Goal: Contribute content: Contribute content

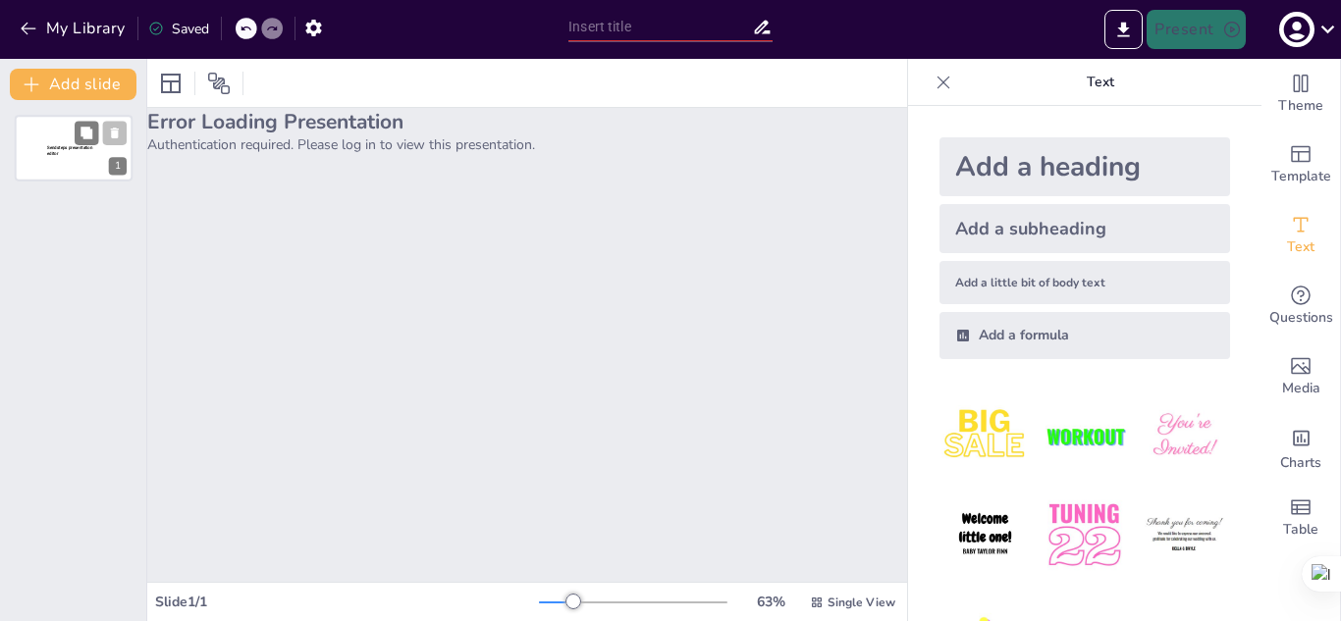
click at [72, 145] on span "Sendsteps presentation editor" at bounding box center [69, 150] width 45 height 11
click at [233, 165] on div "Error Loading Presentation Authentication required. Please log in to view this …" at bounding box center [527, 345] width 760 height 474
click at [66, 148] on span "Sendsteps presentation editor" at bounding box center [69, 150] width 45 height 11
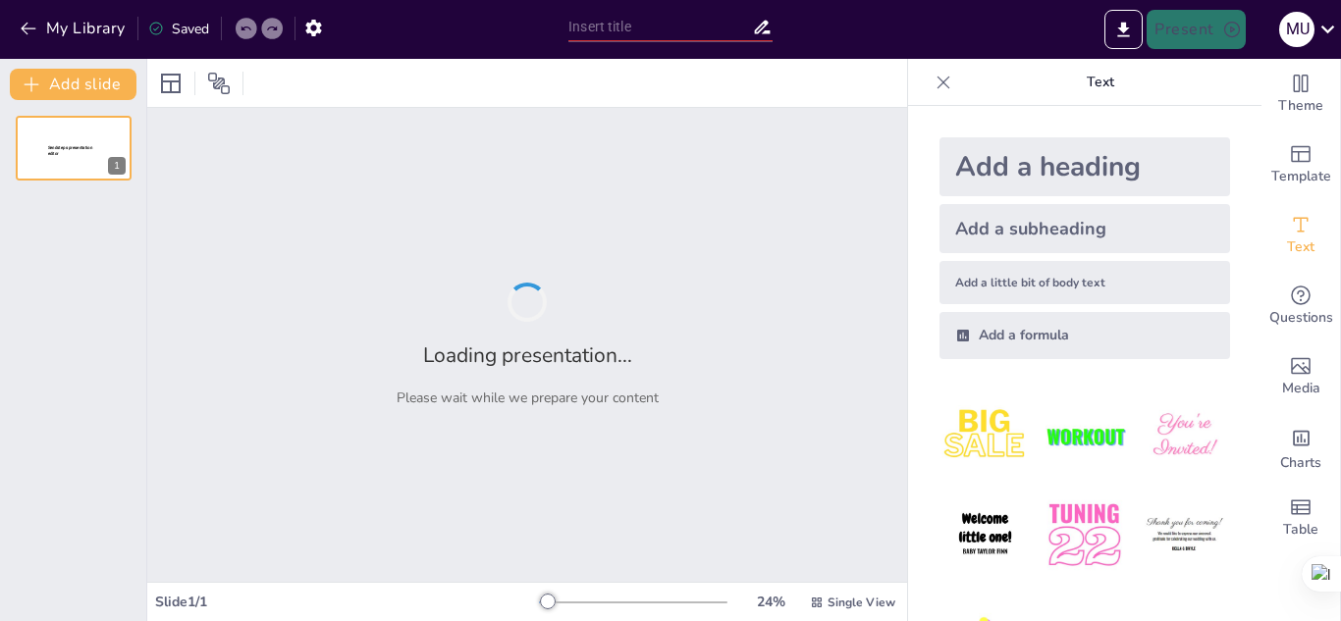
type input "Prevención y Manejo de Enfermedades Crónicas: Estrategias Efectivas"
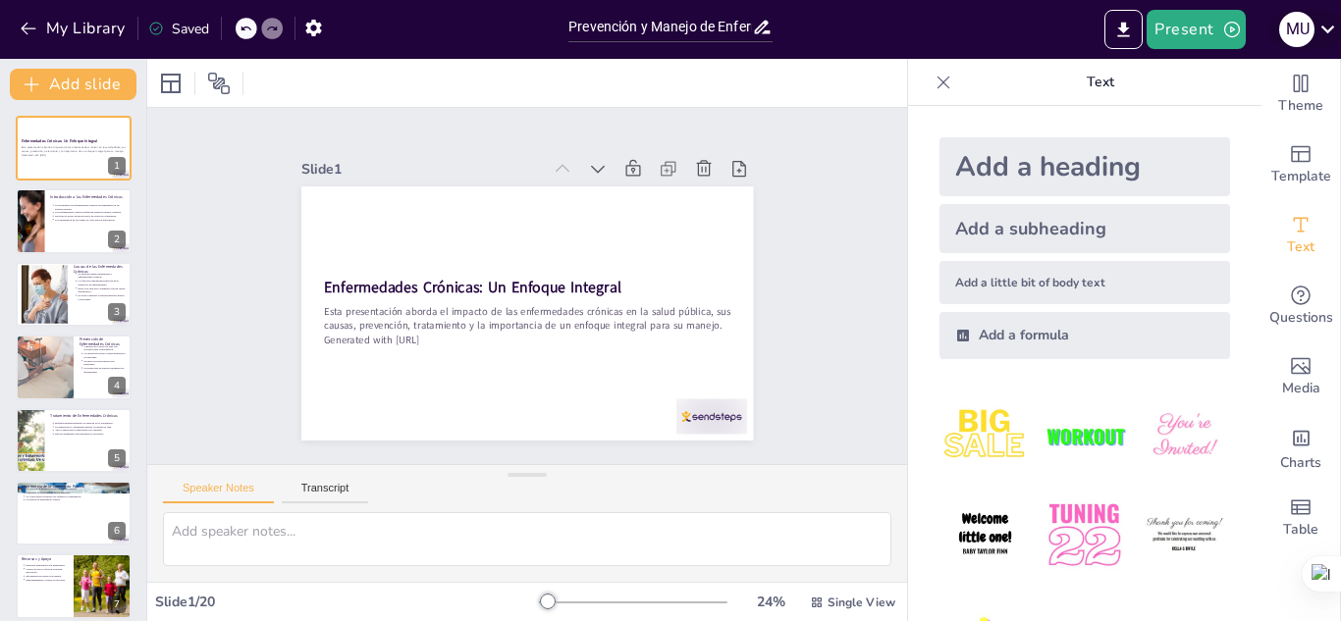
click at [1324, 34] on icon at bounding box center [1328, 29] width 27 height 27
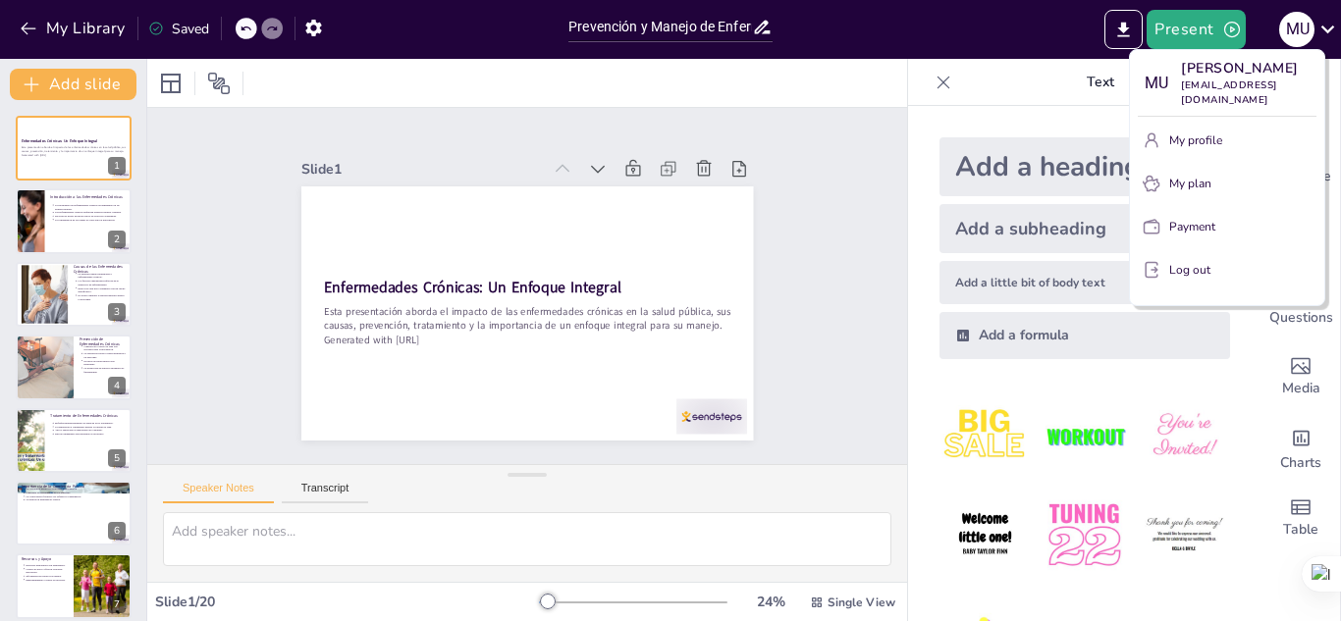
click at [1124, 34] on div at bounding box center [670, 310] width 1341 height 621
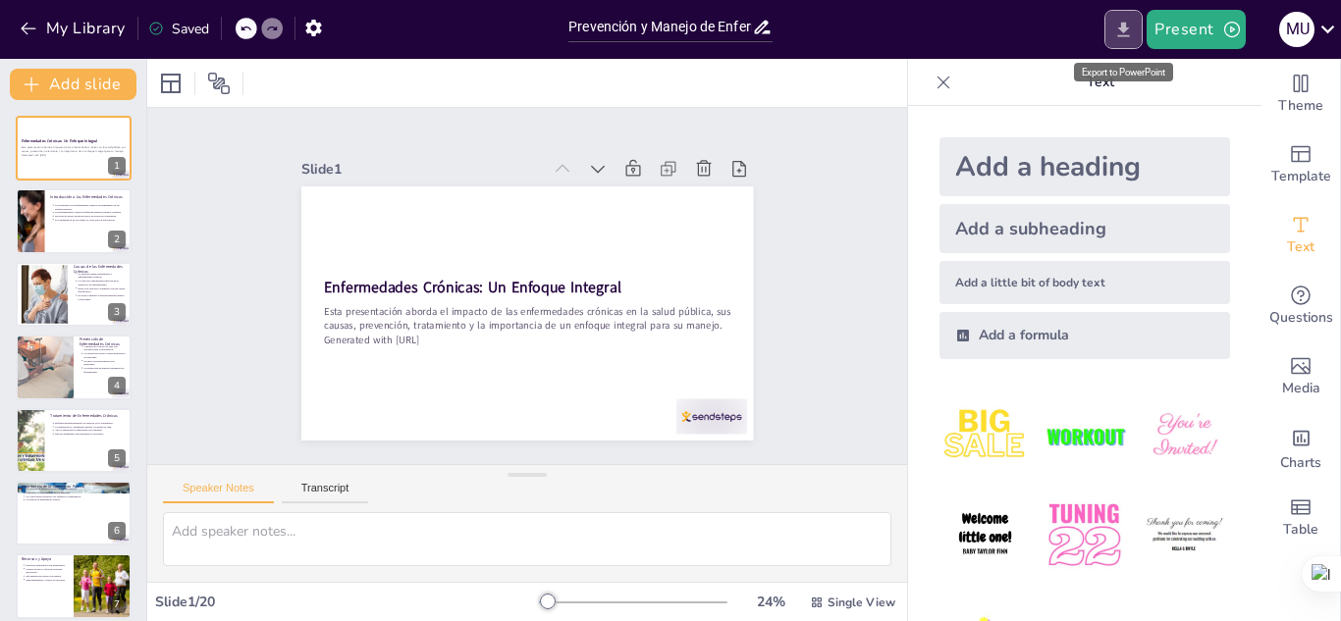
click at [1122, 32] on icon "Export to PowerPoint" at bounding box center [1123, 30] width 21 height 21
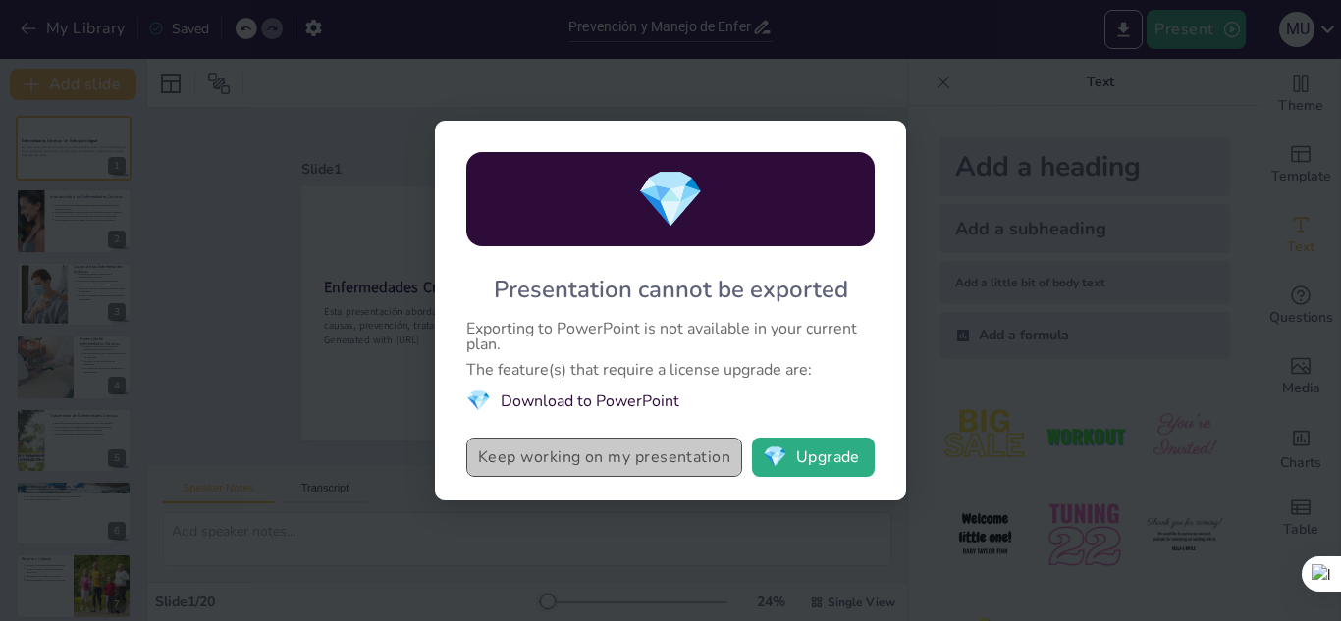
click at [700, 468] on button "Keep working on my presentation" at bounding box center [604, 457] width 276 height 39
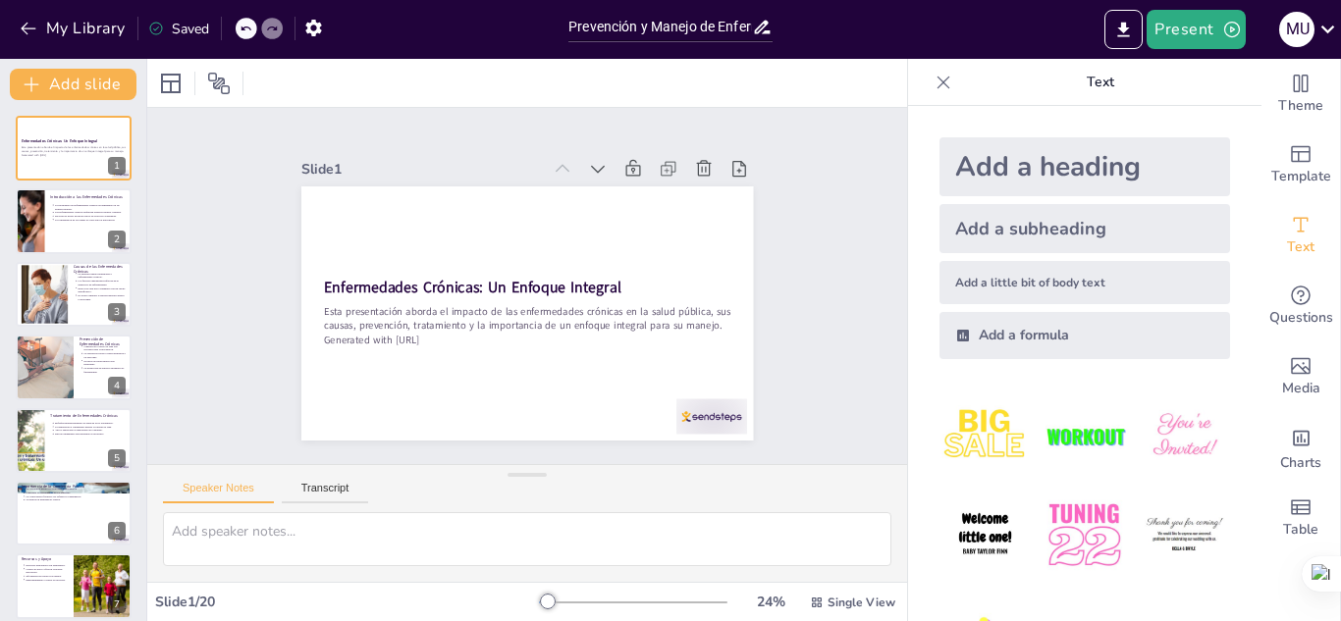
click at [969, 279] on div "Add a little bit of body text" at bounding box center [1084, 282] width 291 height 43
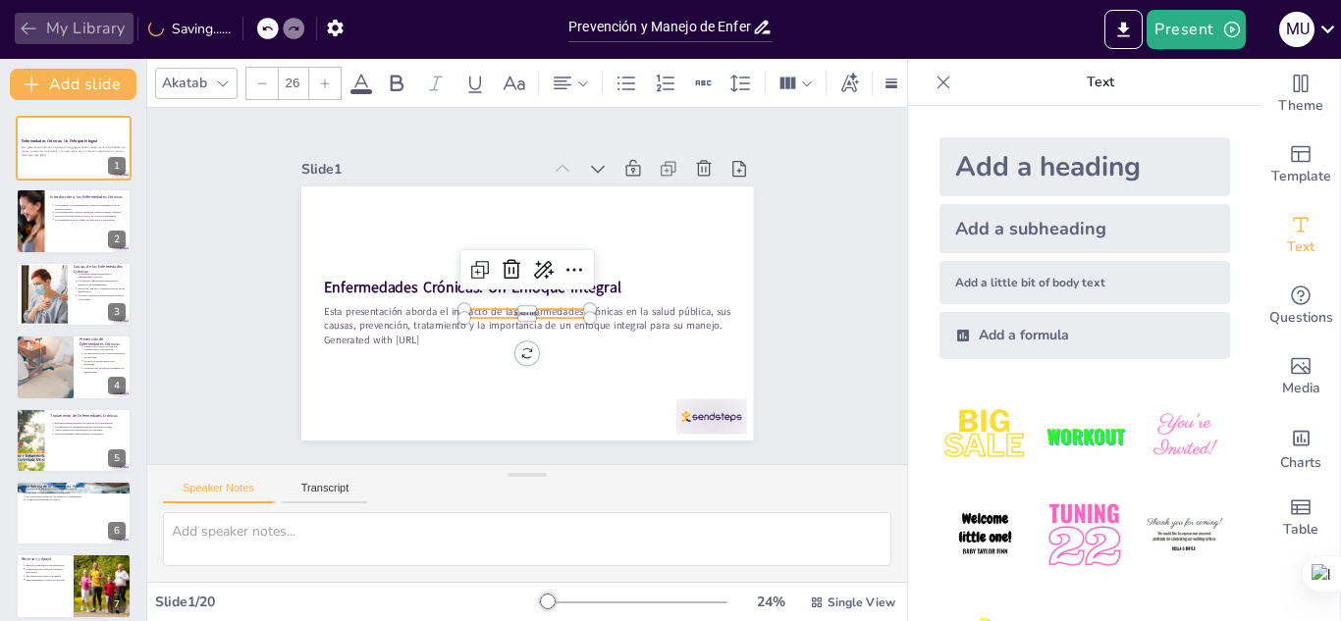
click at [25, 27] on icon "button" at bounding box center [28, 29] width 15 height 13
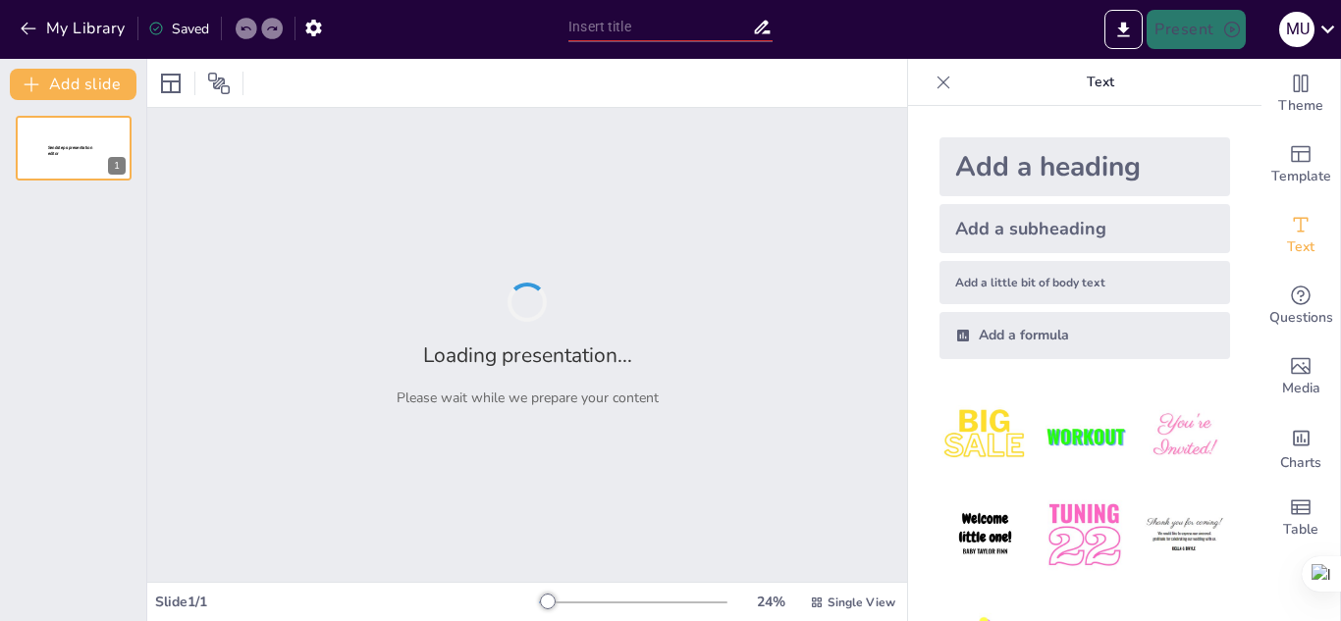
type input "Prevención y Manejo de Enfermedades Crónicas: Estrategias Efectivas"
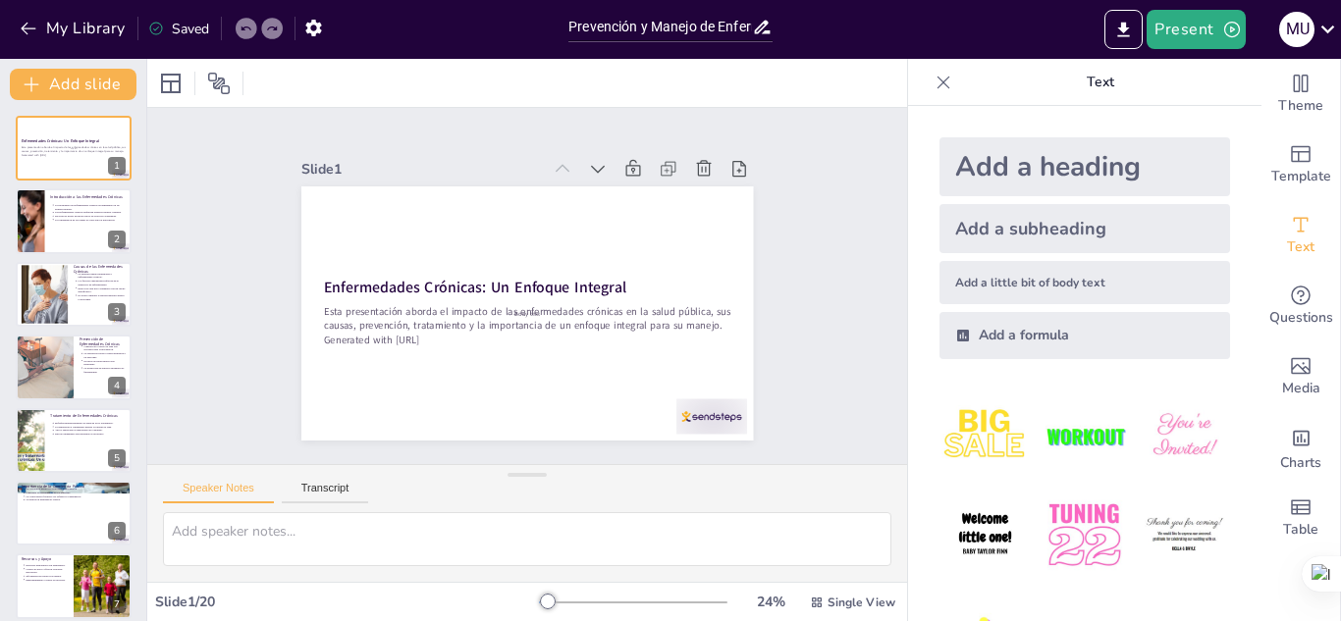
click at [166, 30] on div "Saved" at bounding box center [178, 29] width 61 height 19
click at [157, 26] on icon at bounding box center [156, 29] width 16 height 16
click at [1122, 28] on icon "Export to PowerPoint" at bounding box center [1124, 29] width 12 height 15
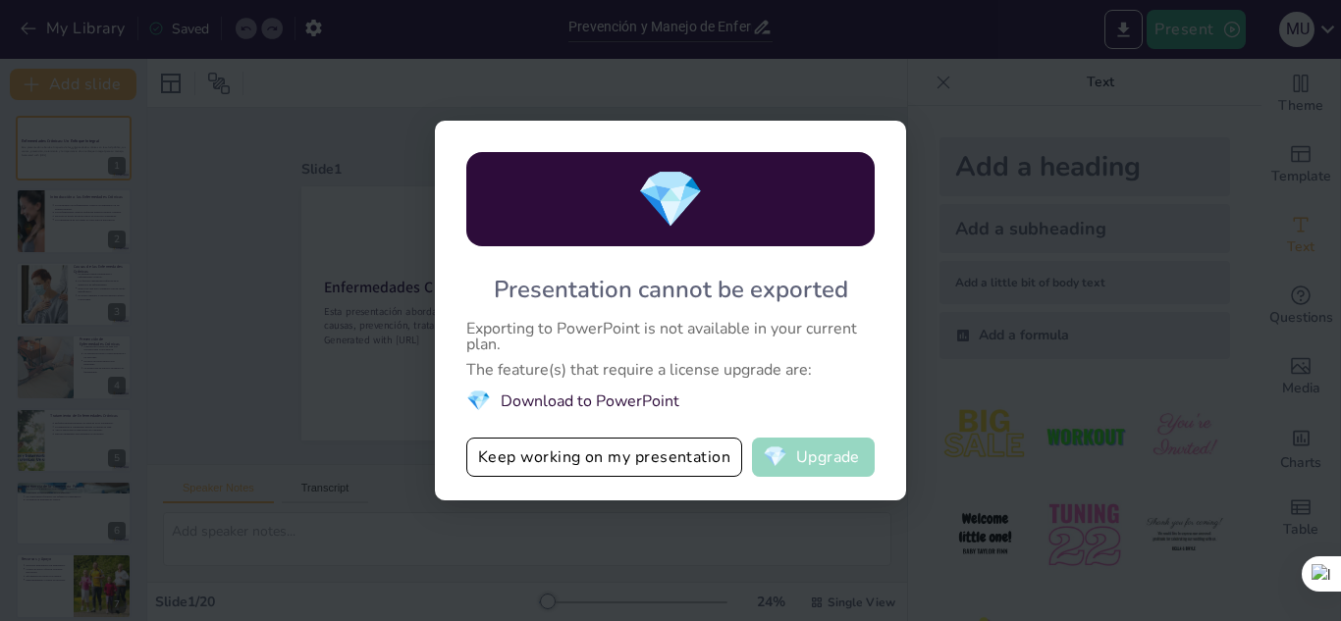
click at [826, 461] on button "💎 Upgrade" at bounding box center [813, 457] width 123 height 39
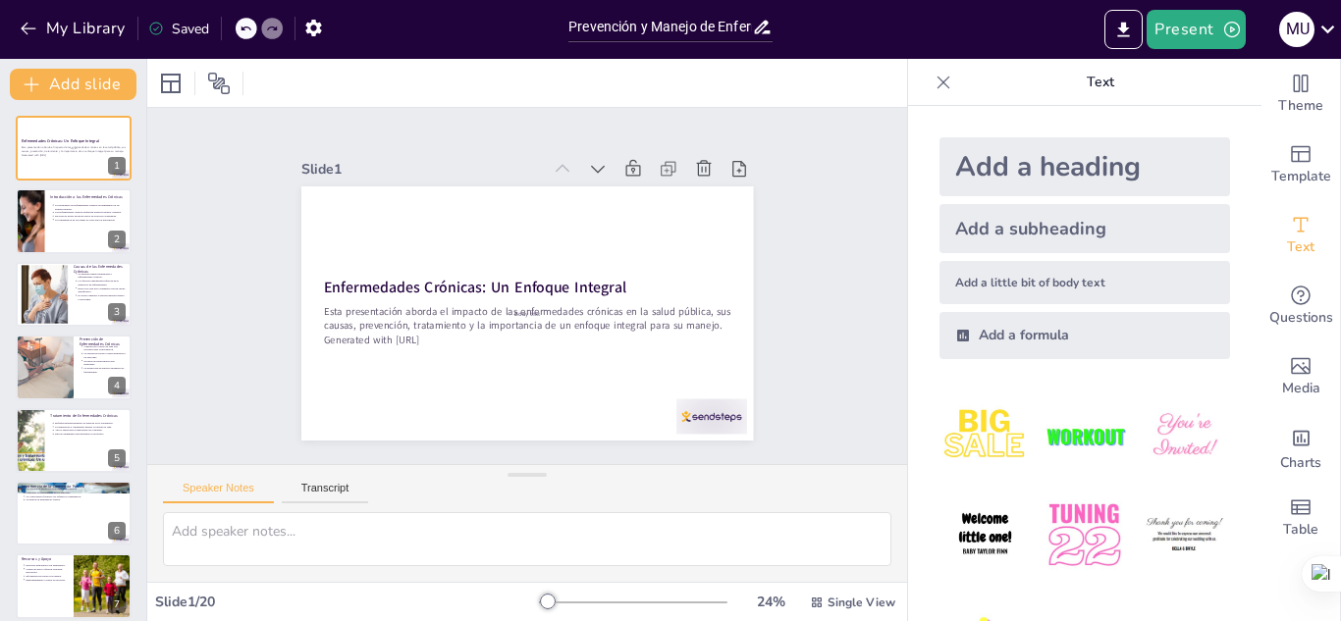
scroll to position [81, 0]
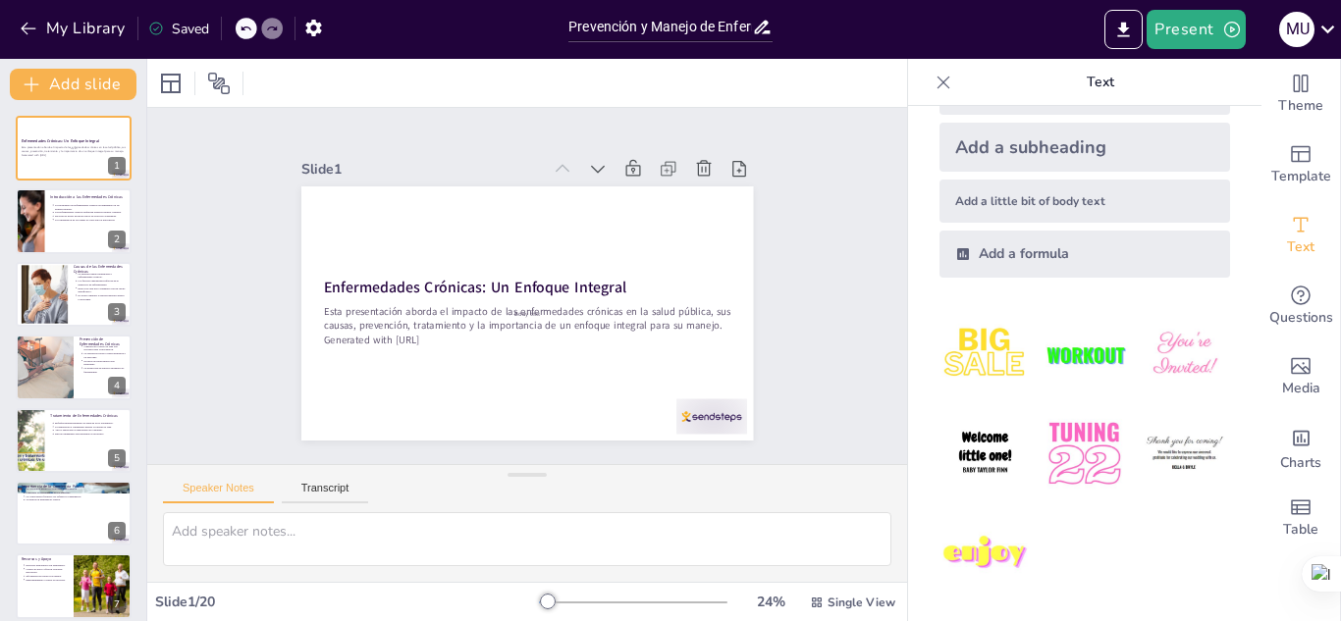
click at [934, 84] on icon at bounding box center [944, 83] width 20 height 20
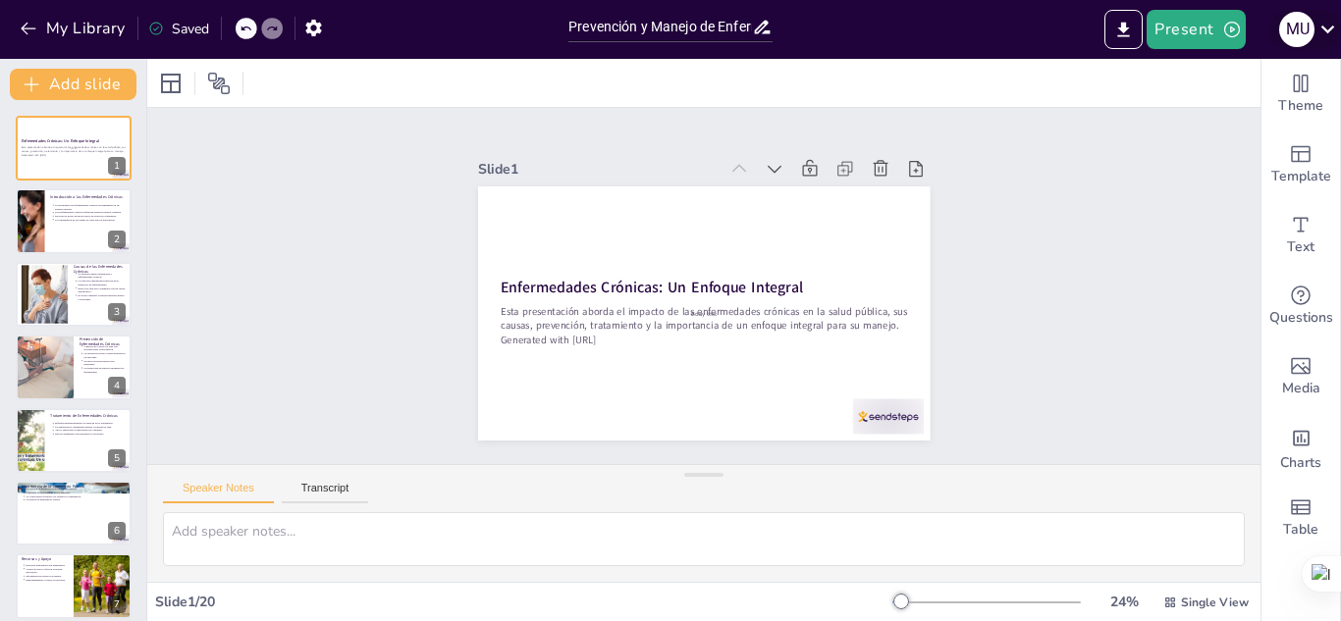
click at [1324, 29] on icon at bounding box center [1327, 30] width 14 height 8
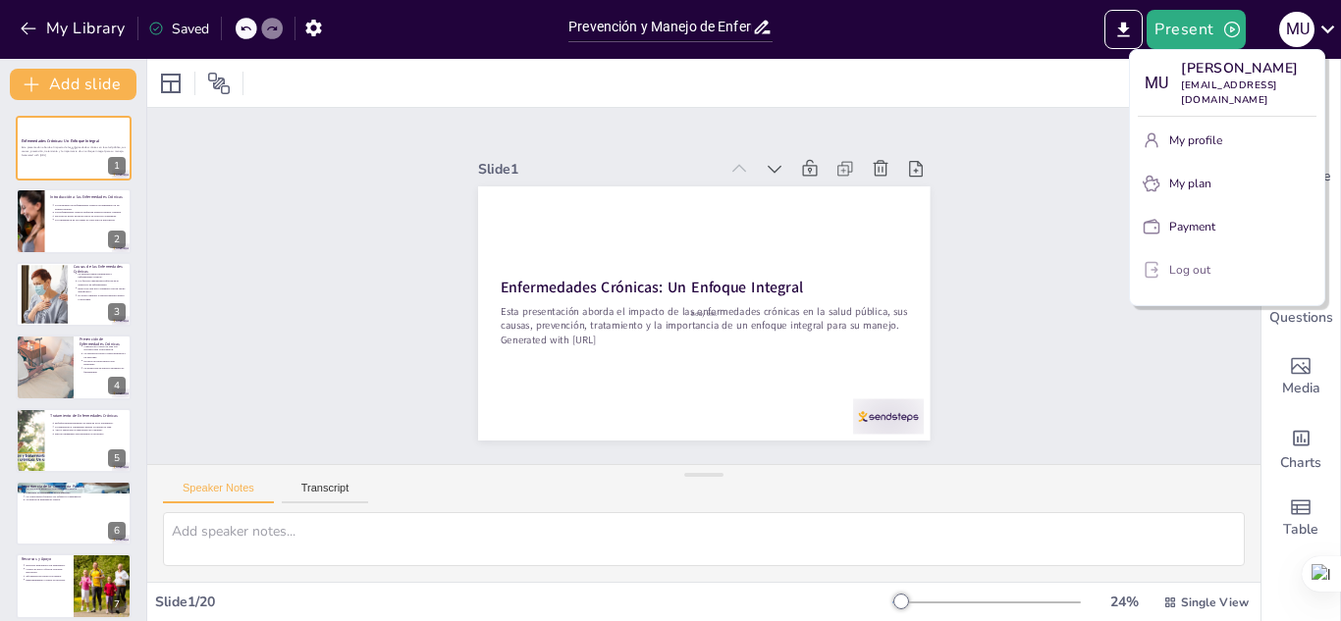
click at [1171, 262] on p "Log out" at bounding box center [1189, 270] width 41 height 18
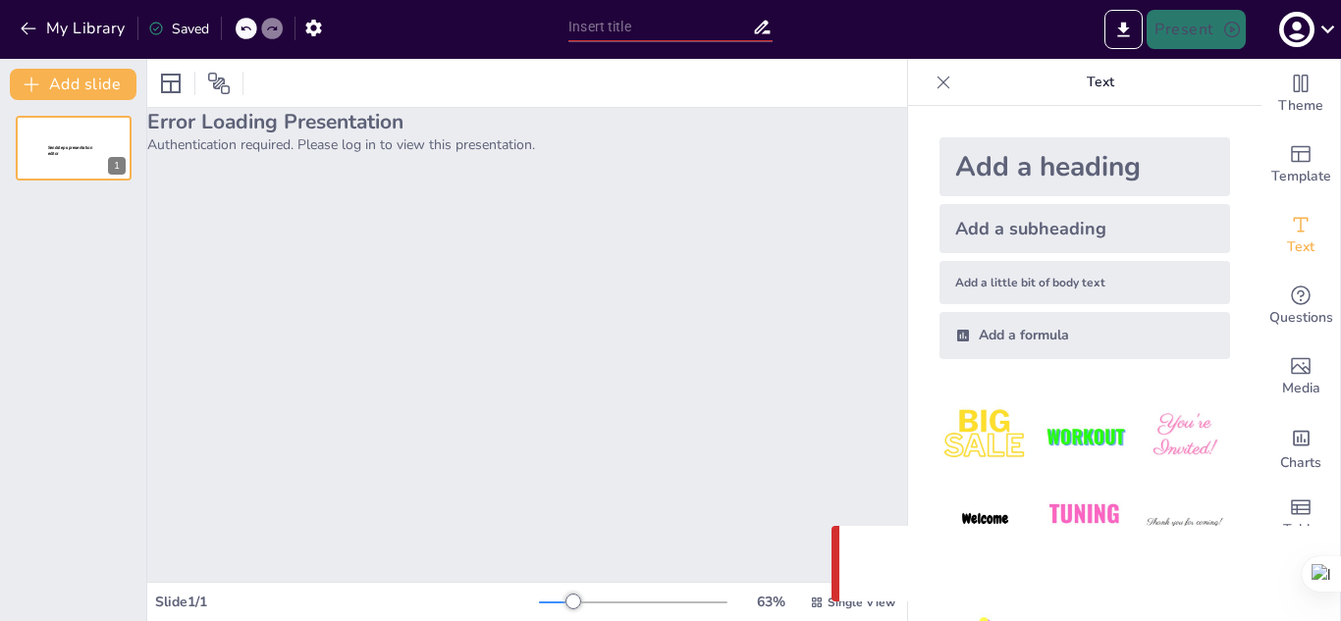
click at [278, 172] on div "Error Loading Presentation Authentication required. Please log in to view this …" at bounding box center [527, 345] width 760 height 474
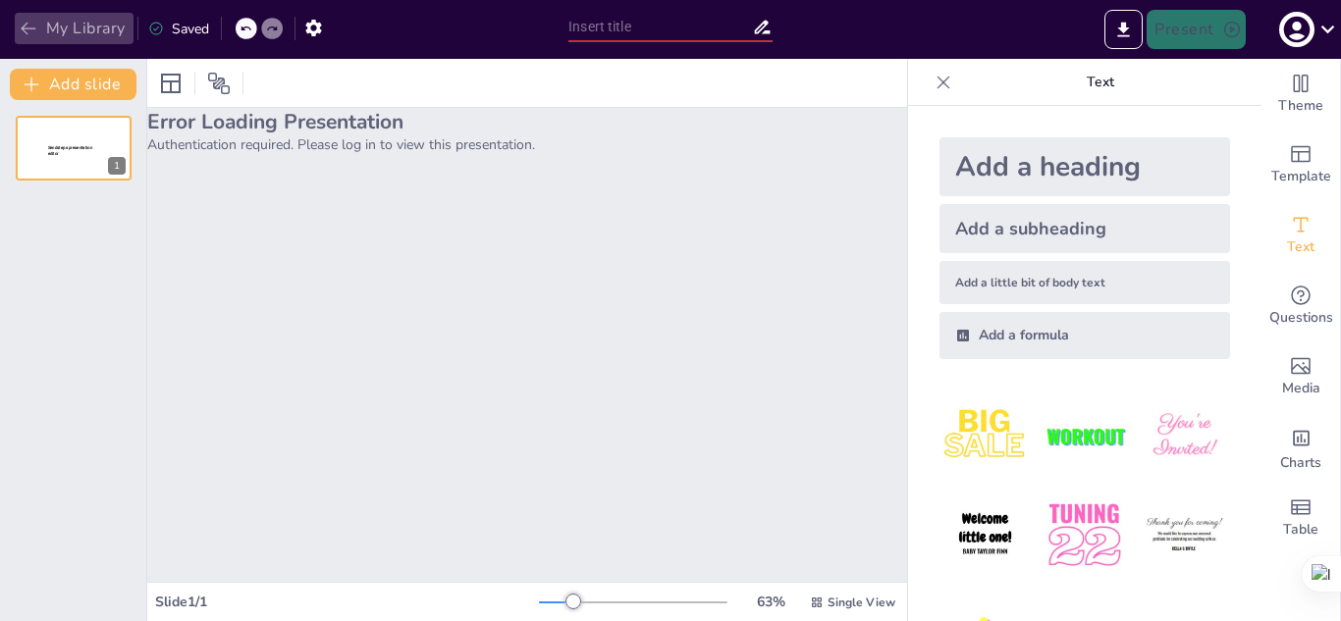
click at [38, 32] on button "My Library" at bounding box center [74, 28] width 119 height 31
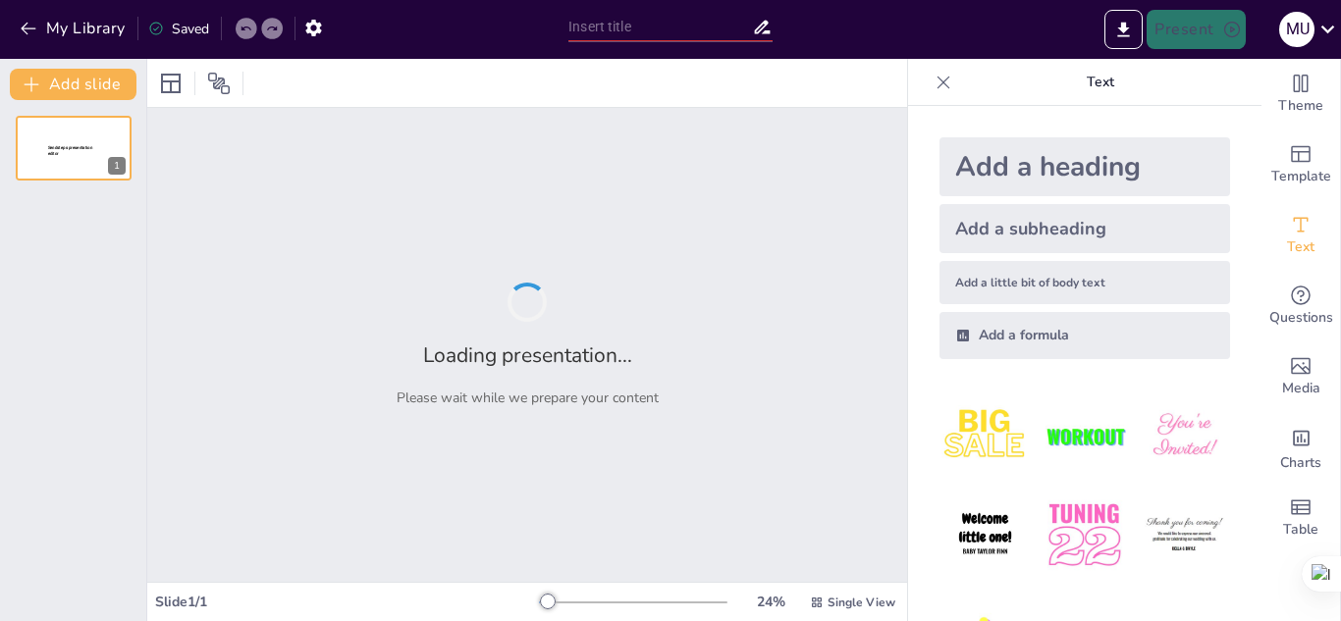
type input "Prevención y Manejo de Enfermedades Crónicas: Estrategias Efectivas"
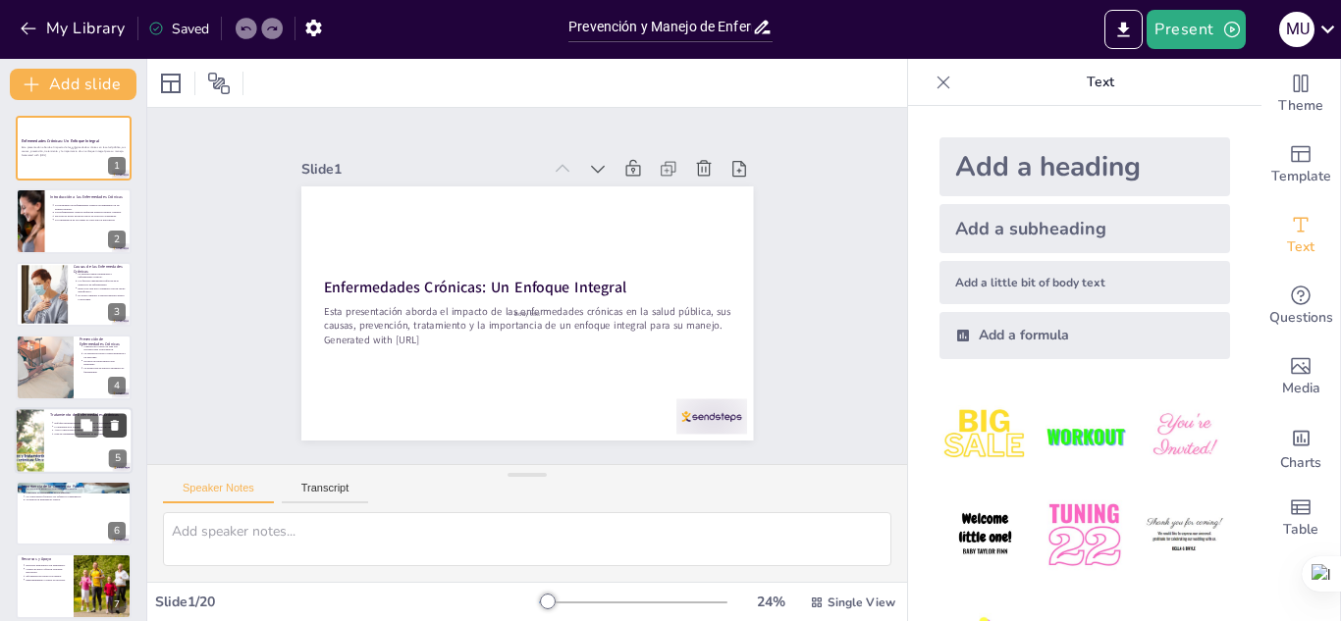
click at [115, 422] on icon at bounding box center [115, 425] width 8 height 11
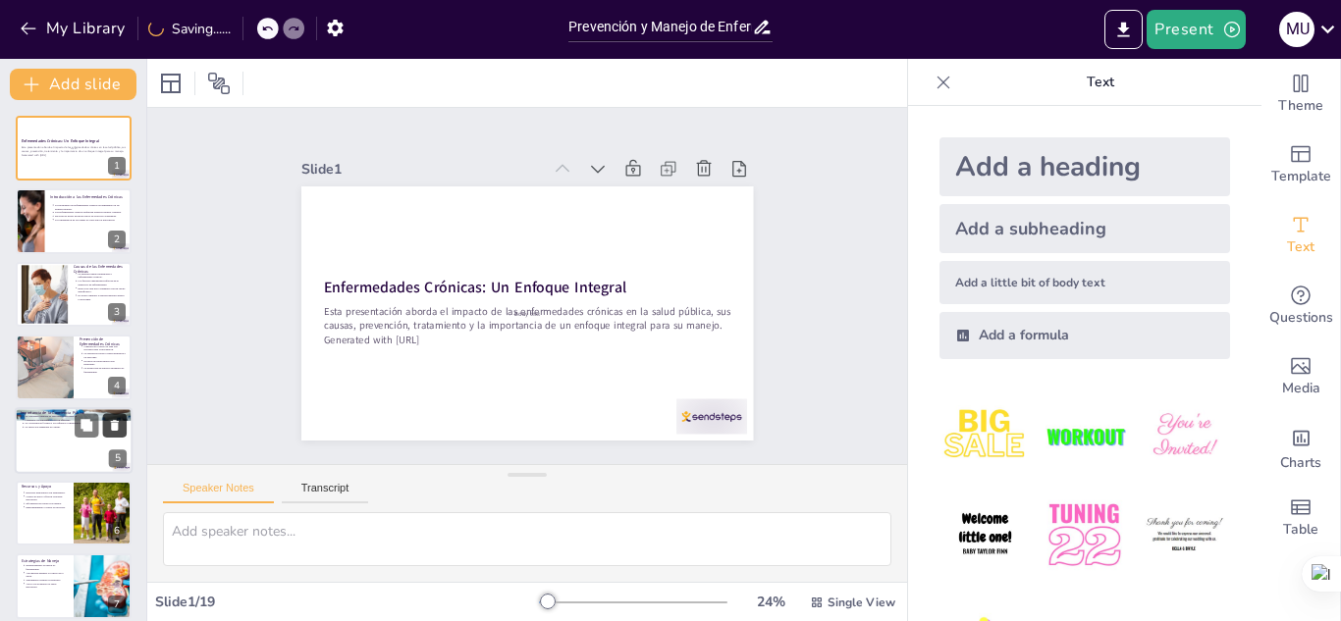
click at [115, 422] on icon at bounding box center [115, 425] width 8 height 11
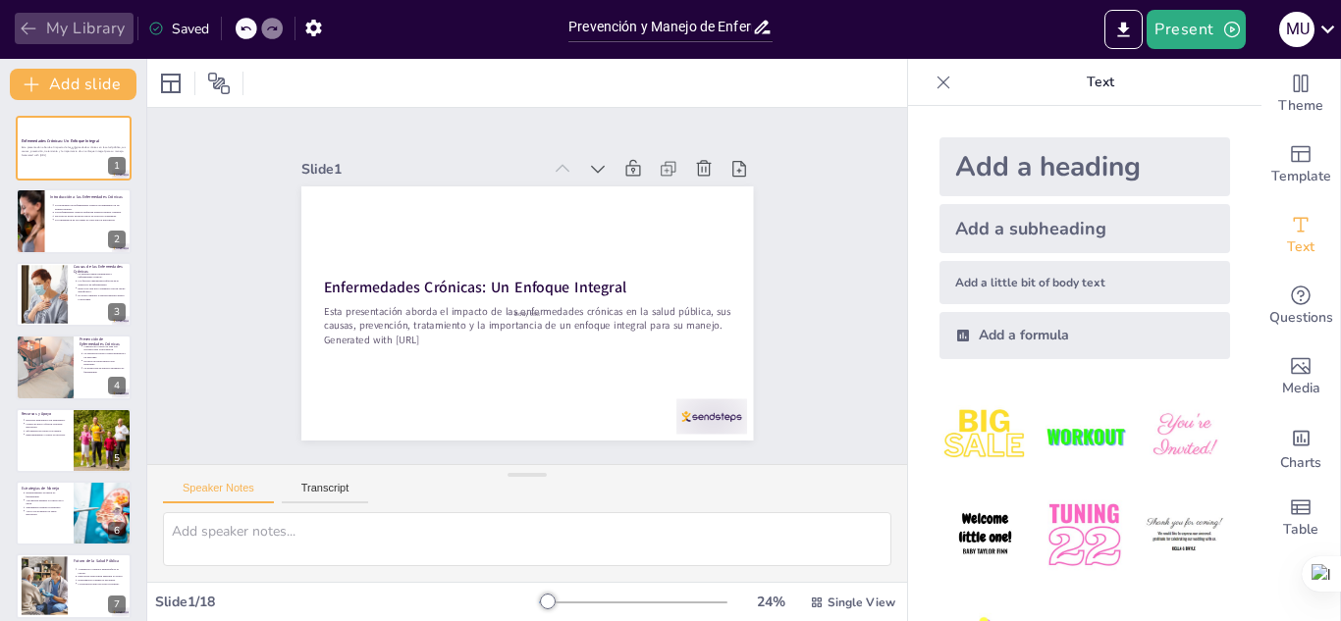
click at [37, 24] on icon "button" at bounding box center [29, 29] width 20 height 20
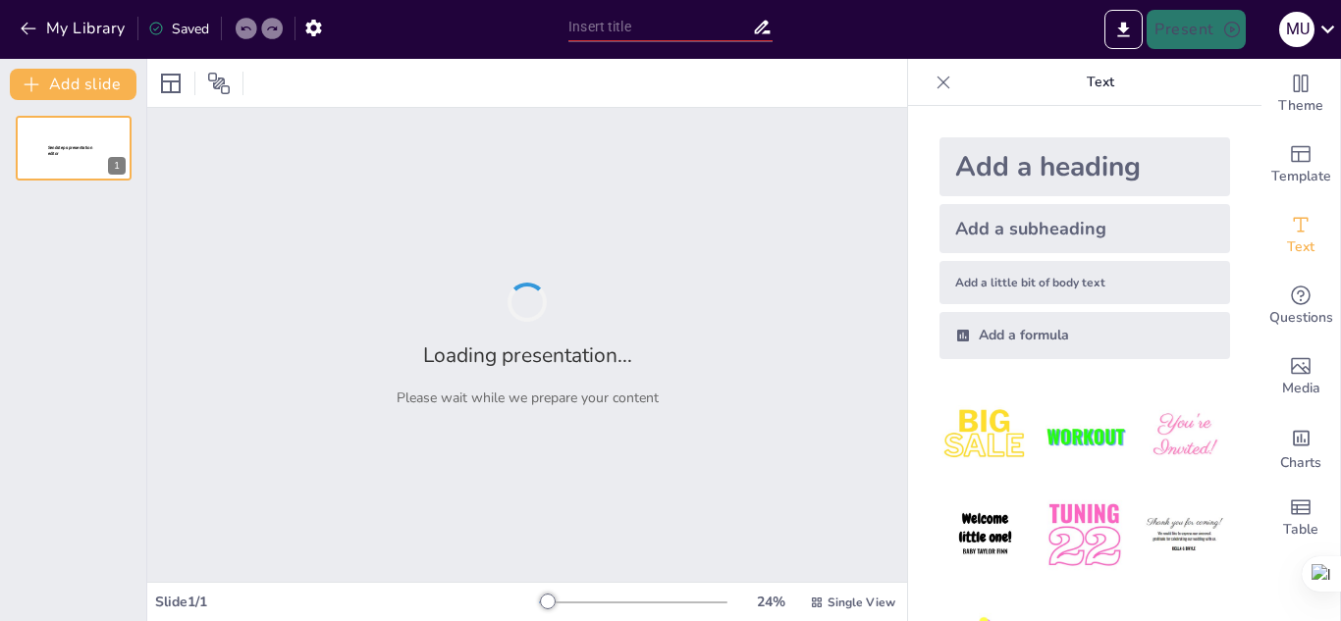
type input "Prevención y Manejo de Enfermedades Crónicas: Estrategias Efectivas"
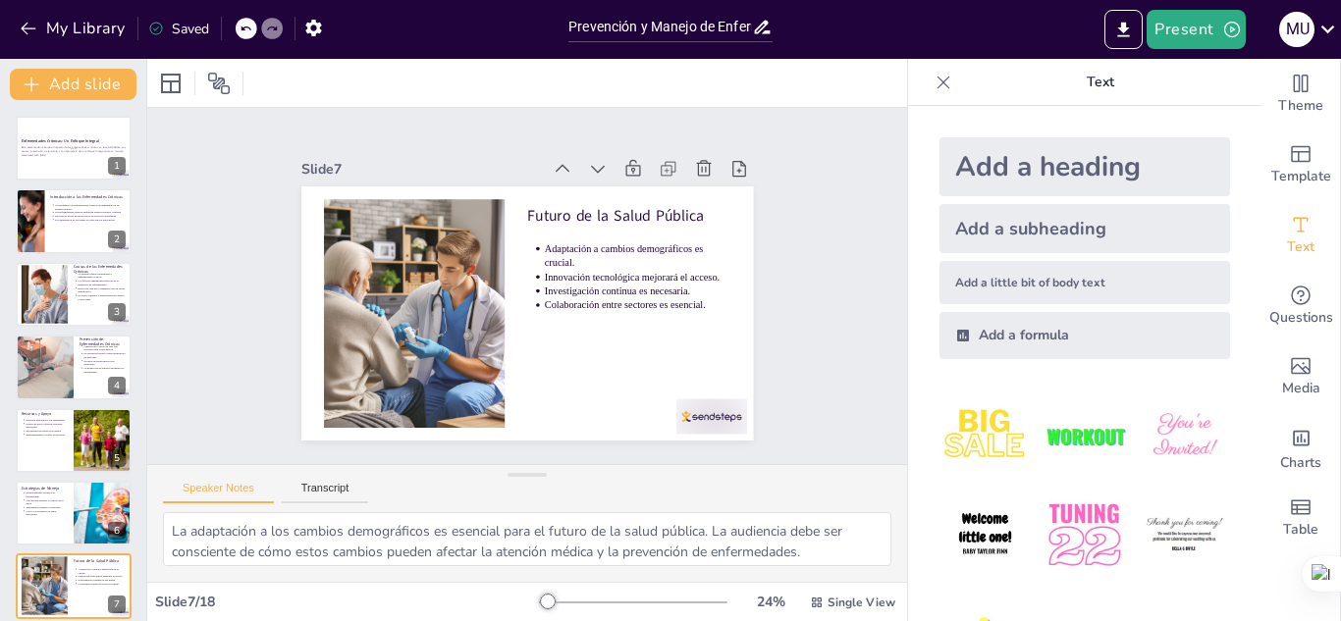
type textarea "La respuesta correcta es "Estilos de vida poco saludables", como se mencionó en…"
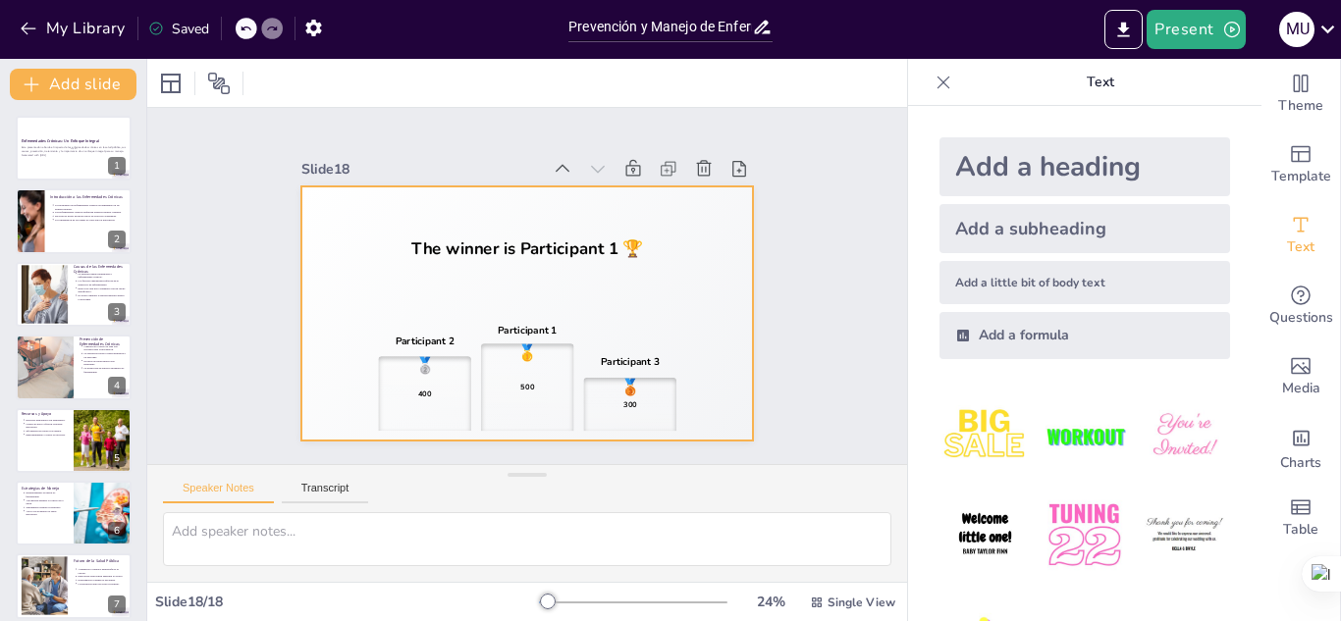
type textarea "La respuesta correcta es "Buscar apoyo social", como se mencionó en la diaposit…"
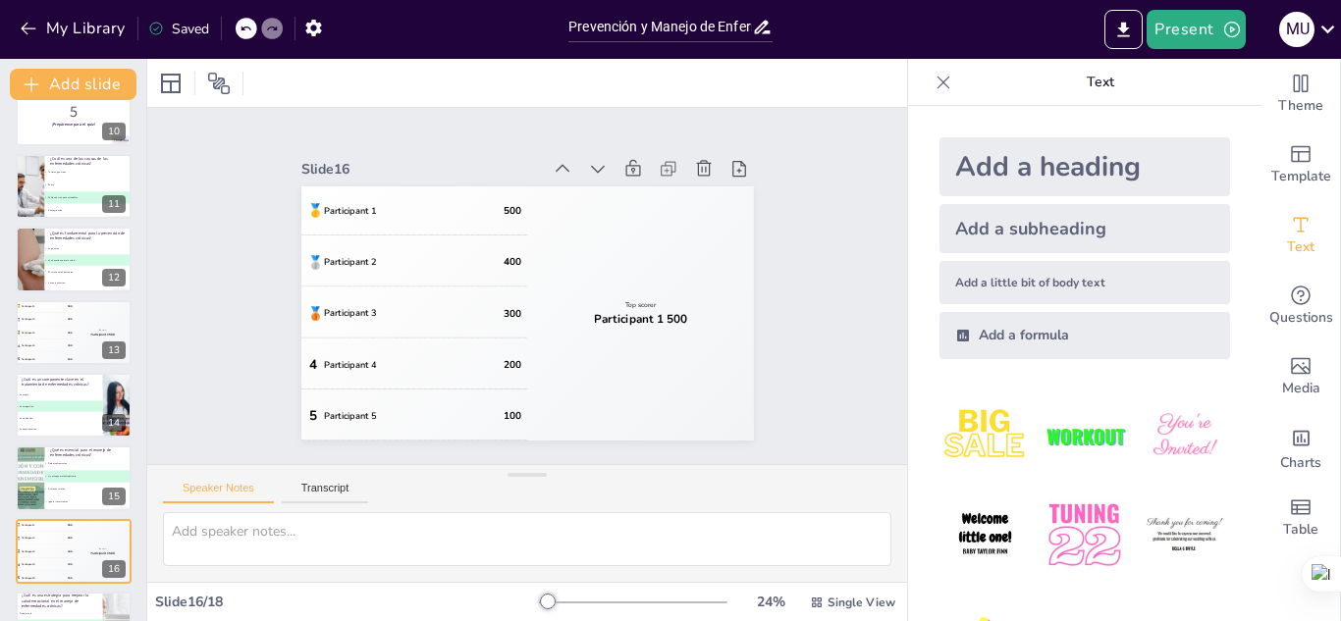
scroll to position [817, 0]
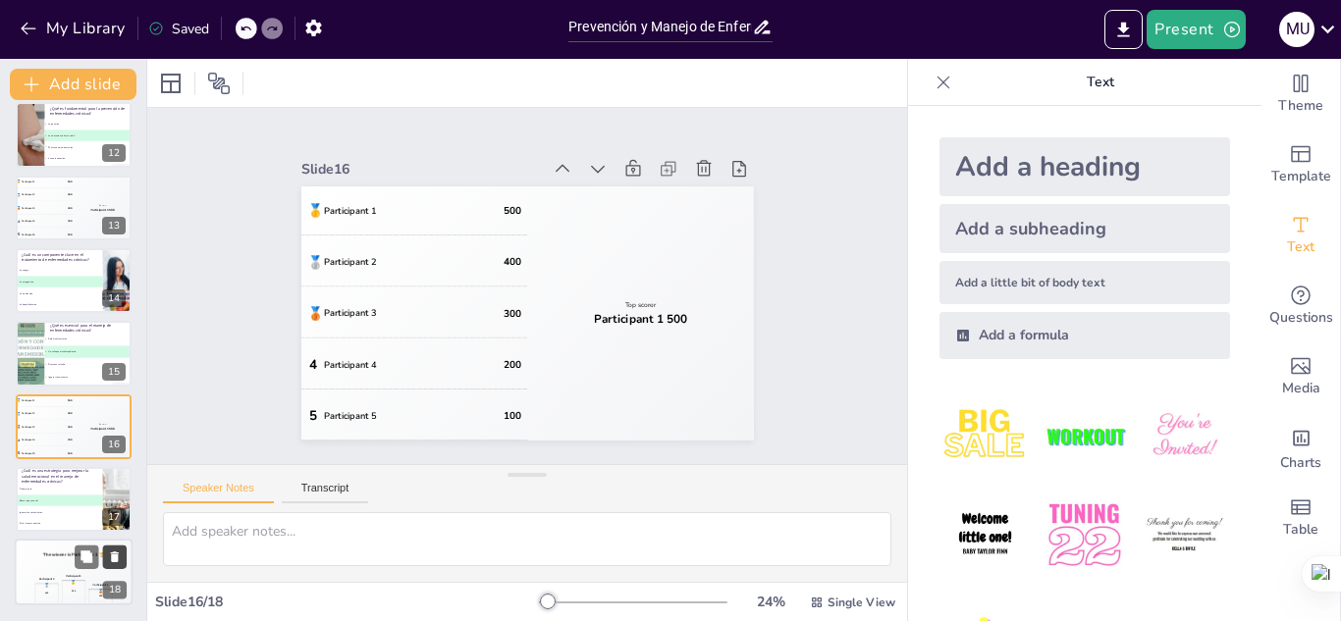
click at [115, 556] on icon at bounding box center [115, 558] width 8 height 11
type textarea "La respuesta correcta es "Buscar apoyo social", como se mencionó en la diaposit…"
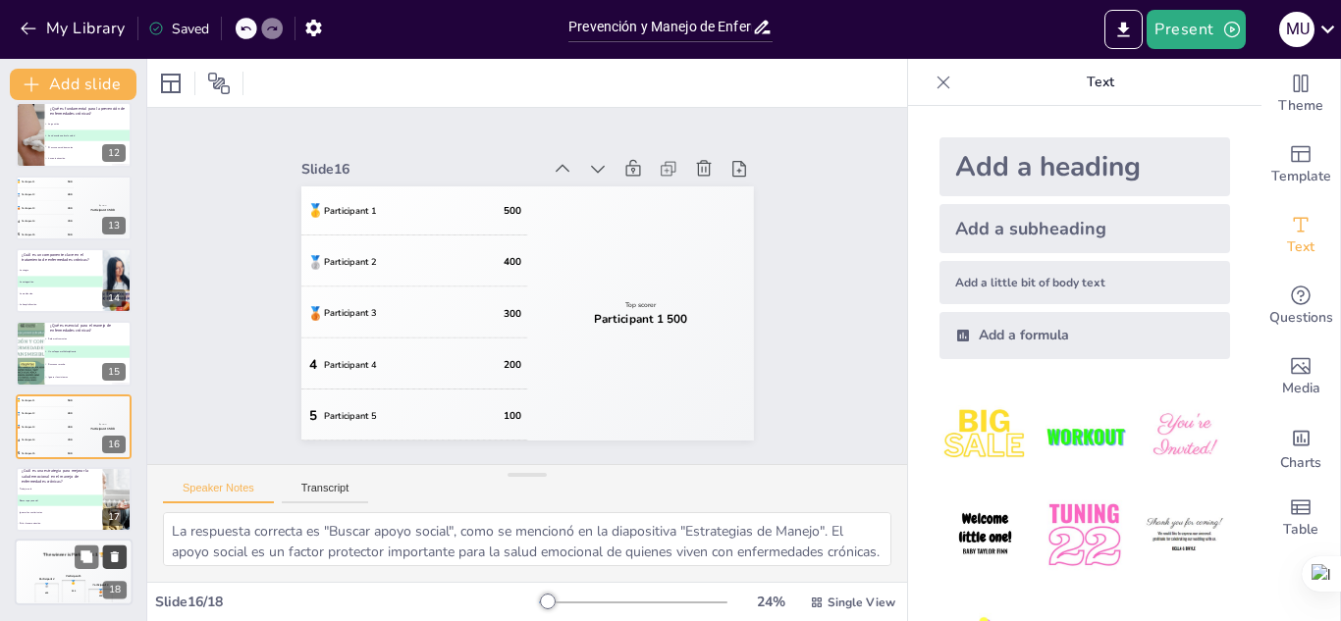
scroll to position [743, 0]
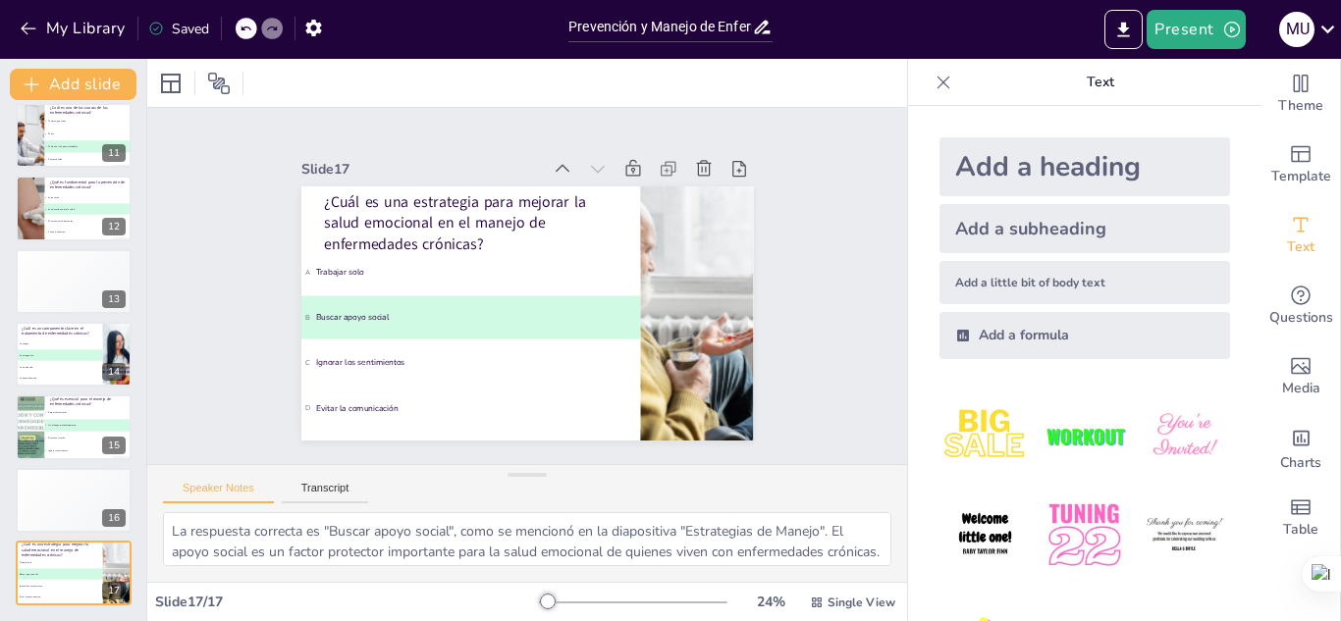
click at [115, 556] on icon at bounding box center [114, 559] width 8 height 11
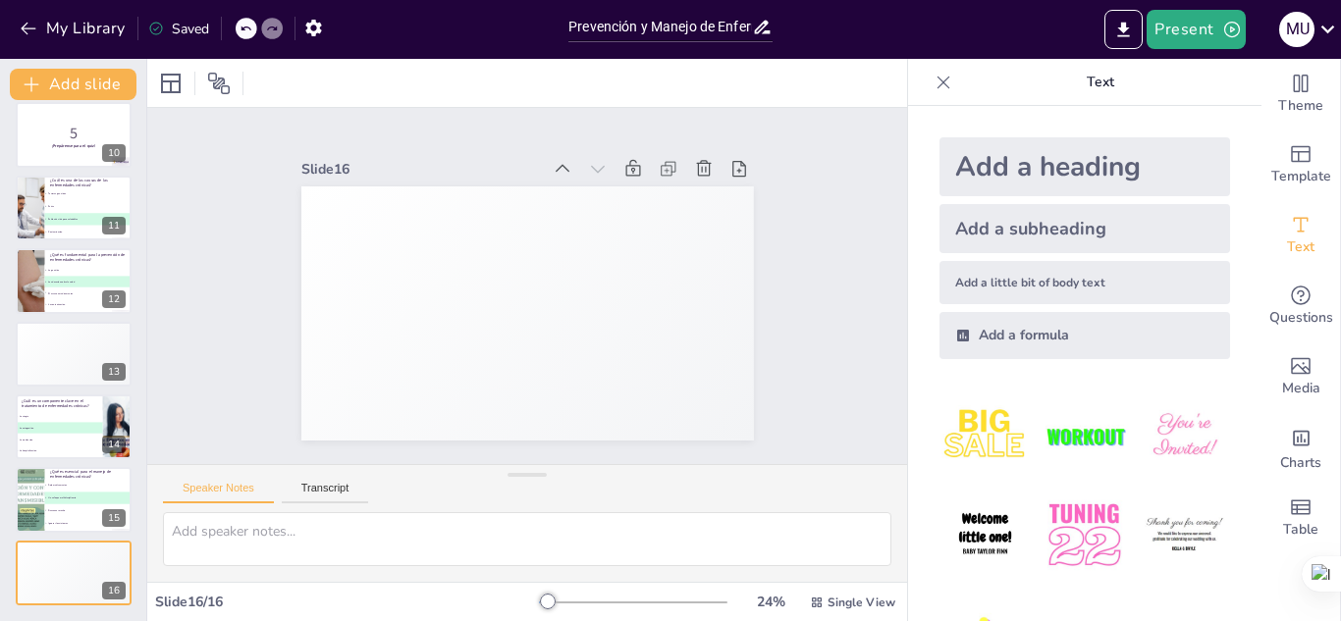
click at [115, 556] on icon at bounding box center [114, 558] width 8 height 11
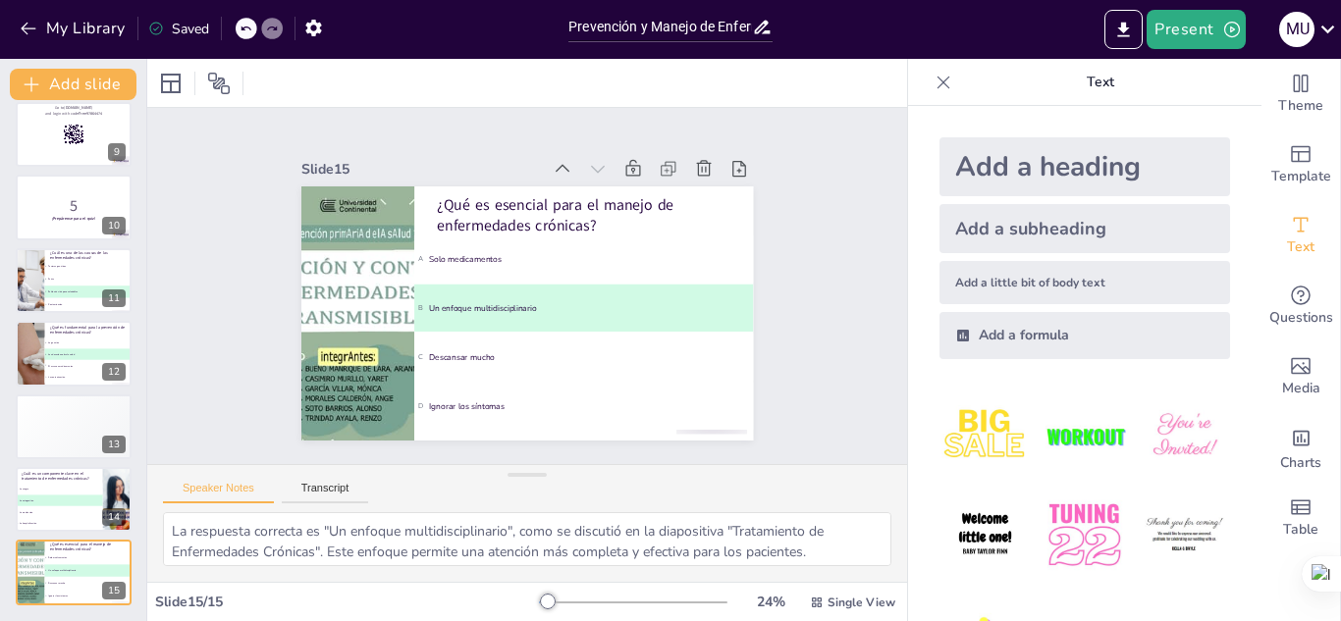
click at [115, 556] on icon at bounding box center [114, 558] width 8 height 11
type textarea "La respuesta correcta es "La autogestión", como se mencionó en la diapositiva "…"
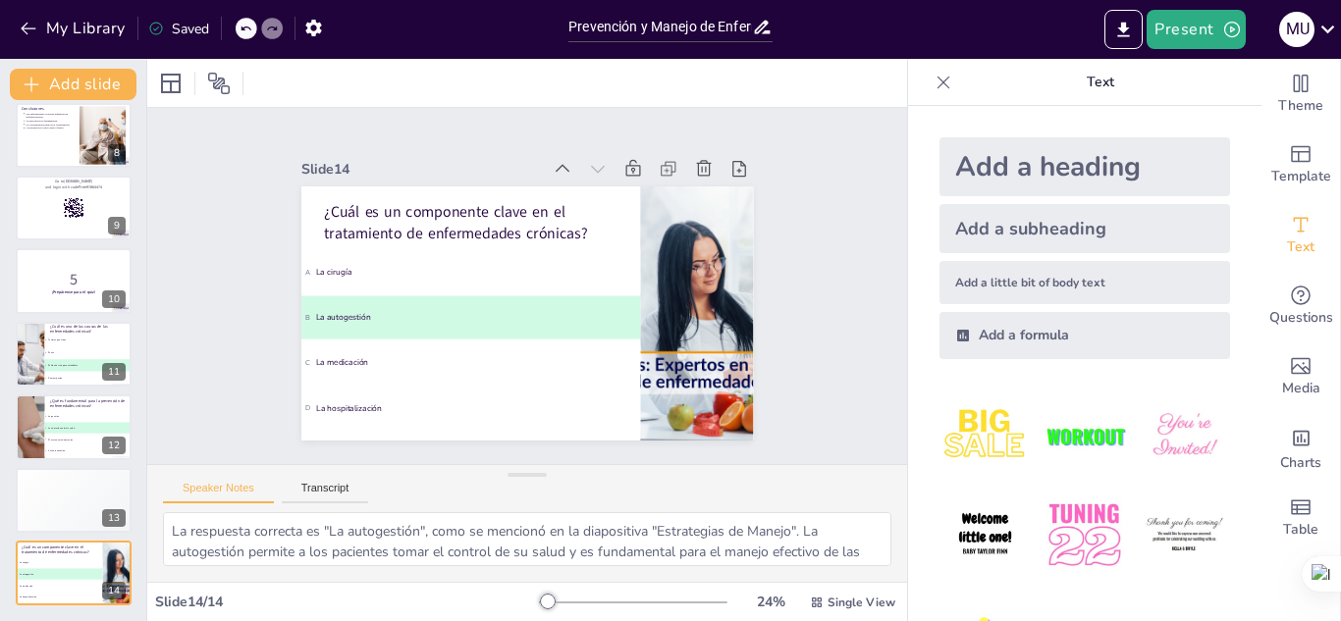
click at [115, 556] on icon at bounding box center [114, 559] width 8 height 11
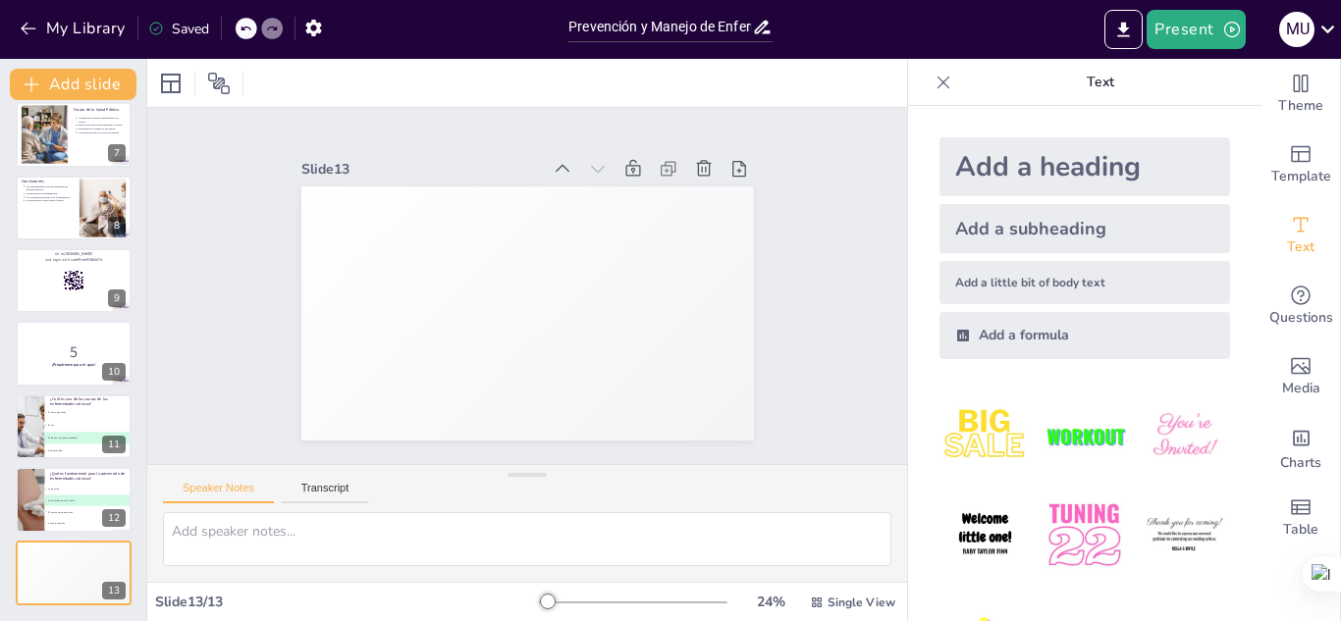
click at [115, 556] on icon at bounding box center [114, 558] width 8 height 11
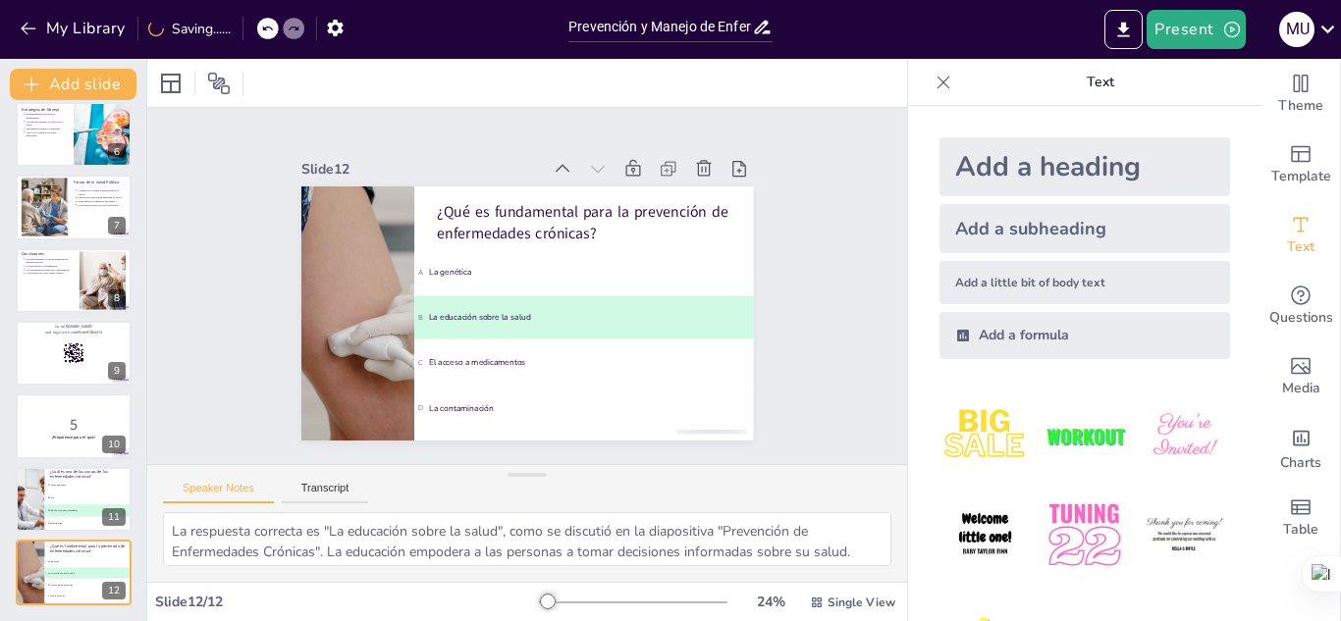
click at [115, 556] on icon at bounding box center [114, 558] width 8 height 11
type textarea "La respuesta correcta es "Estilos de vida poco saludables", como se mencionó en…"
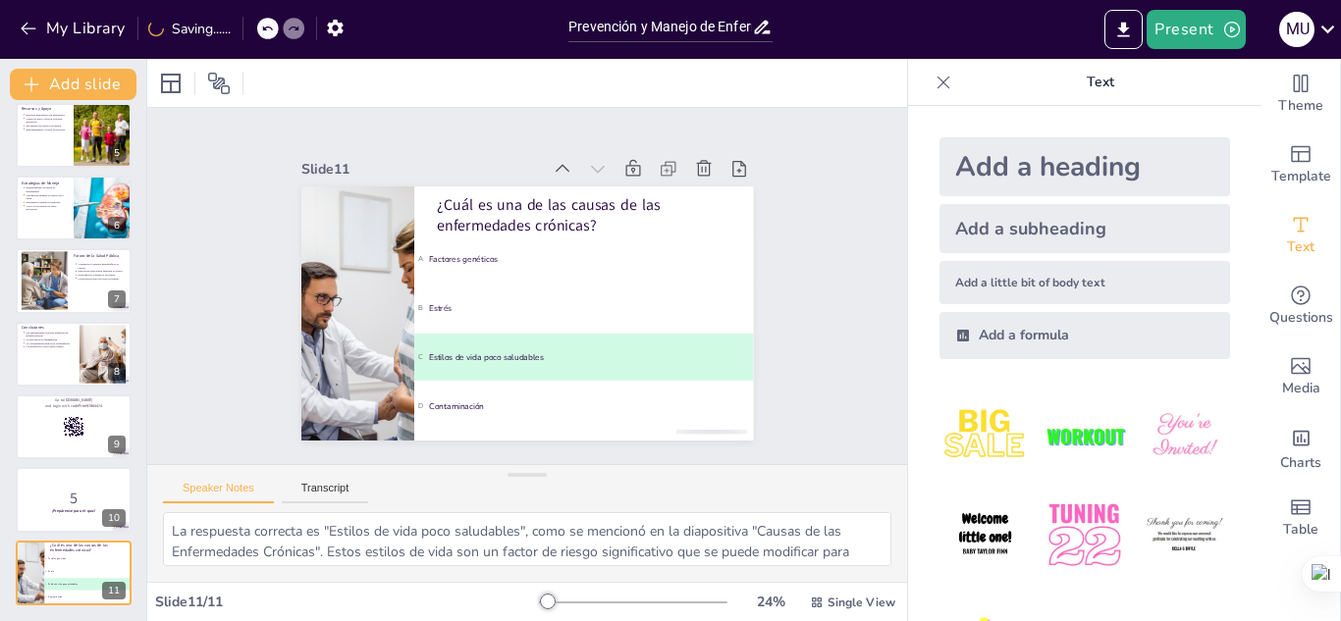
click at [115, 556] on icon at bounding box center [114, 559] width 8 height 11
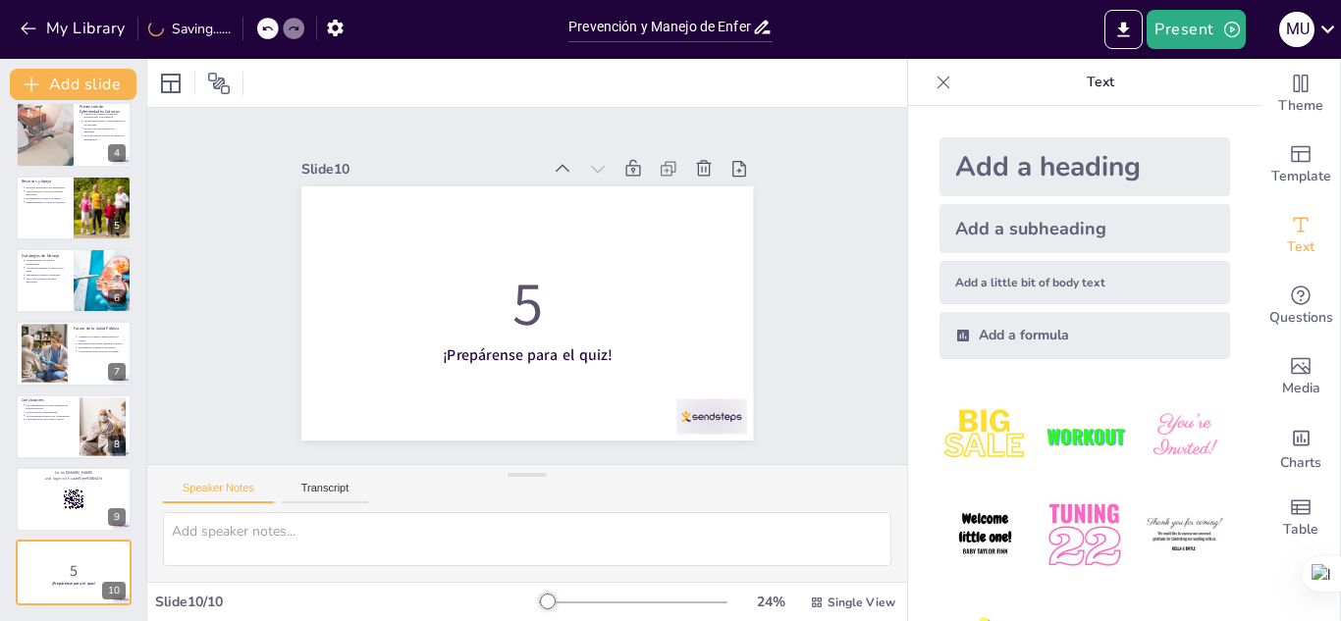
click at [115, 556] on icon at bounding box center [114, 558] width 8 height 11
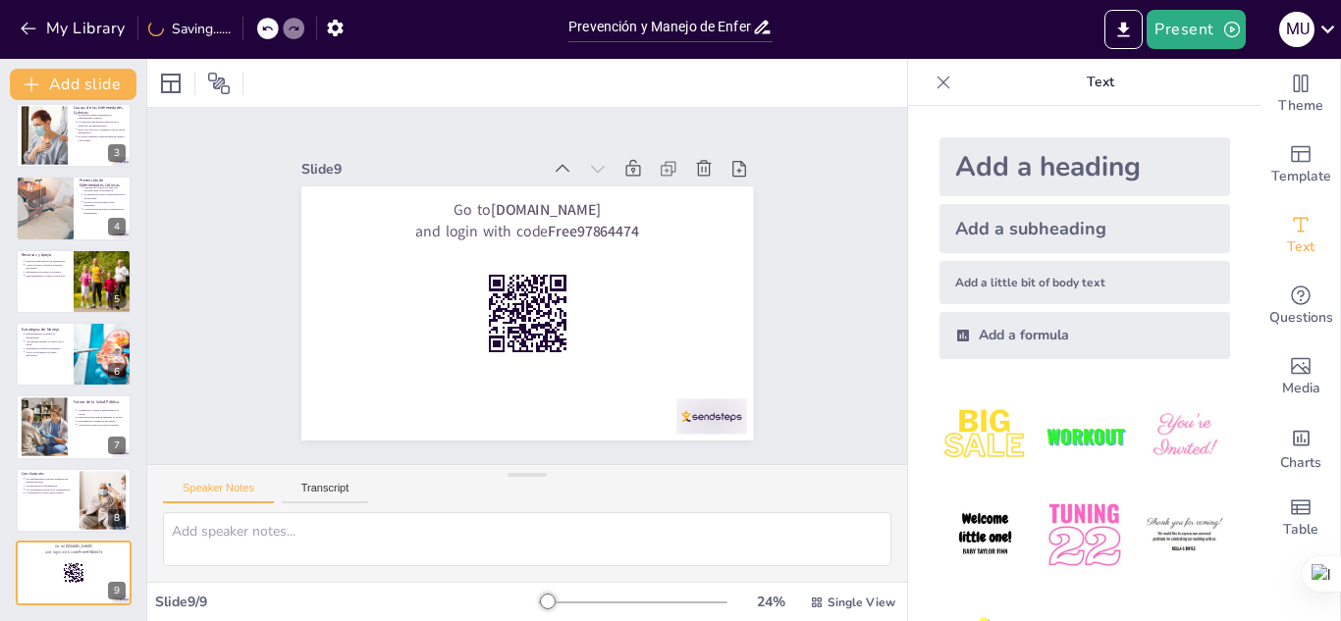
click at [115, 556] on icon at bounding box center [114, 559] width 8 height 11
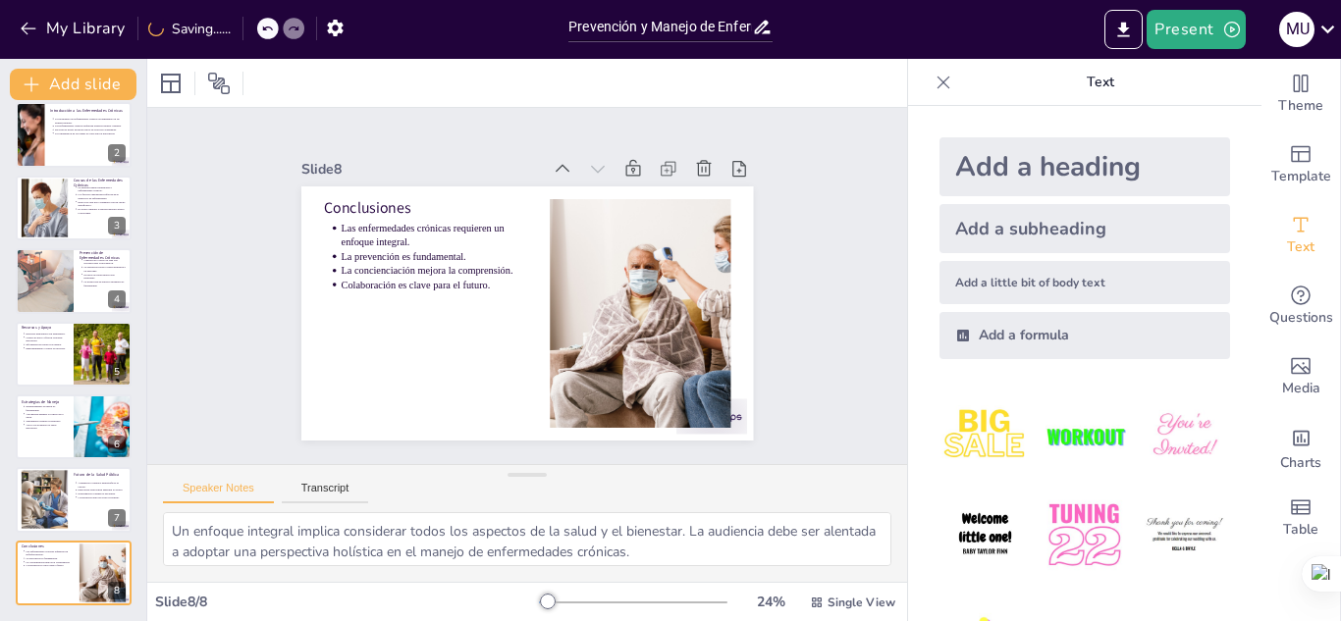
click at [115, 556] on icon at bounding box center [114, 558] width 8 height 11
type textarea "La adaptación a los cambios demográficos es esencial para el futuro de la salud…"
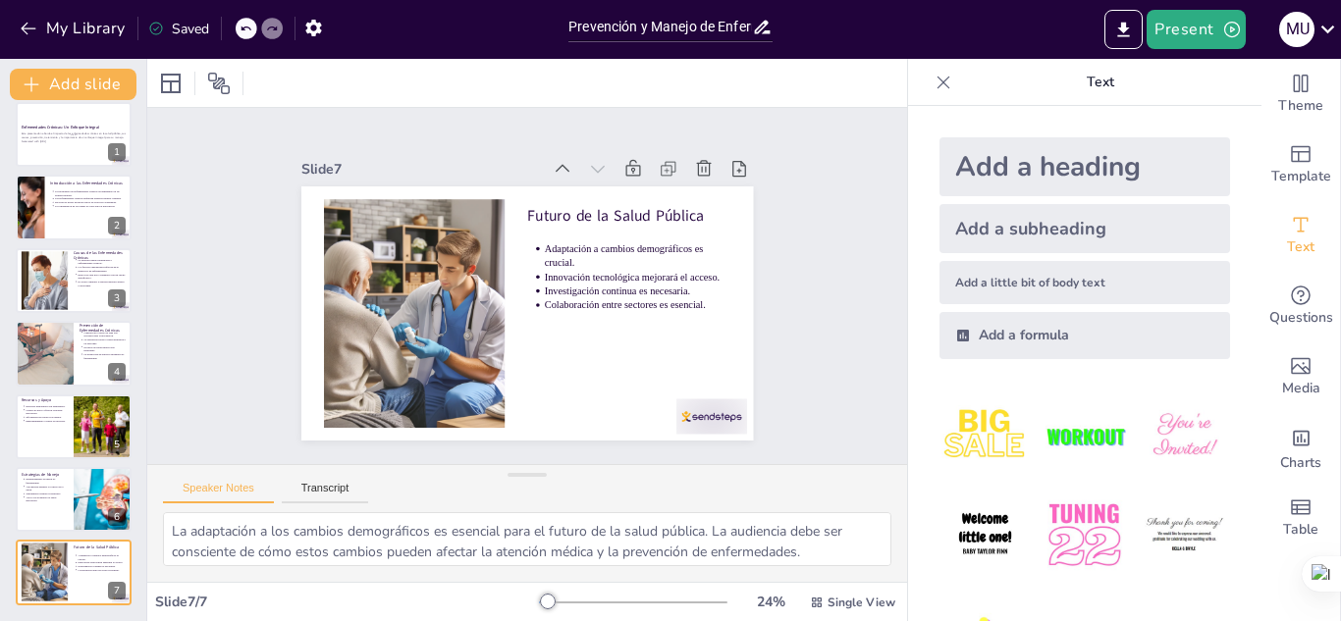
scroll to position [14, 0]
click at [52, 27] on button "My Library" at bounding box center [74, 28] width 119 height 31
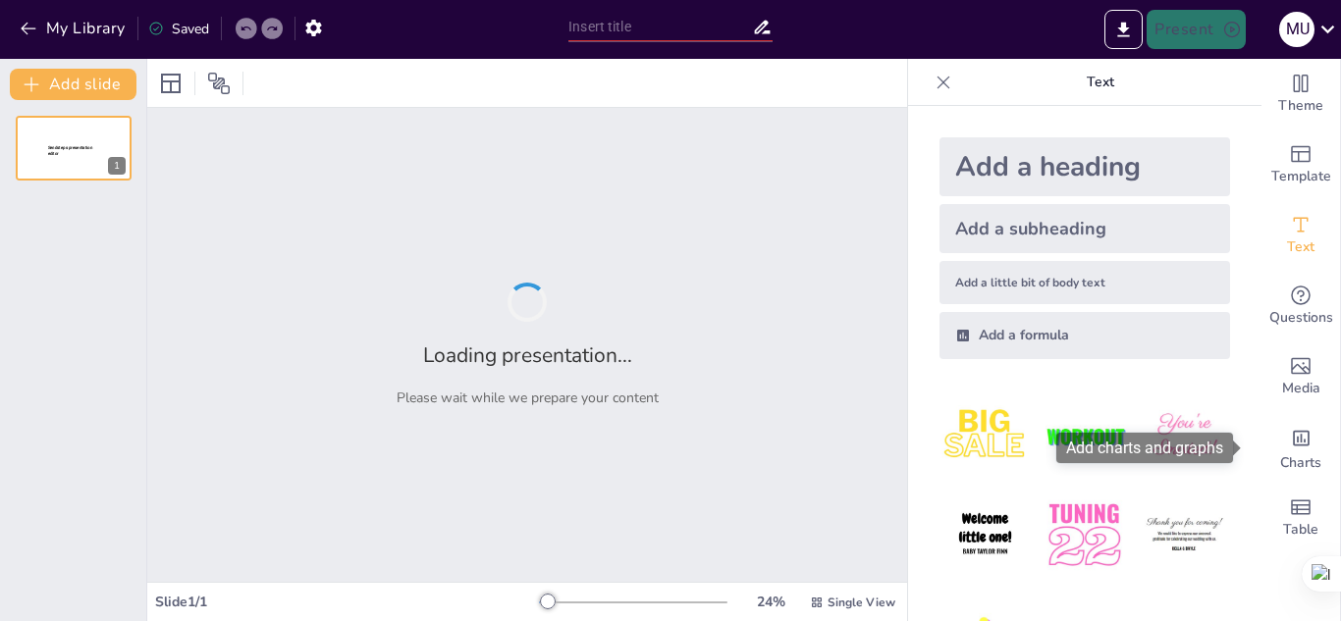
type input "Prevención y Manejo de Enfermedades Crónicas: Estrategias Efectivas"
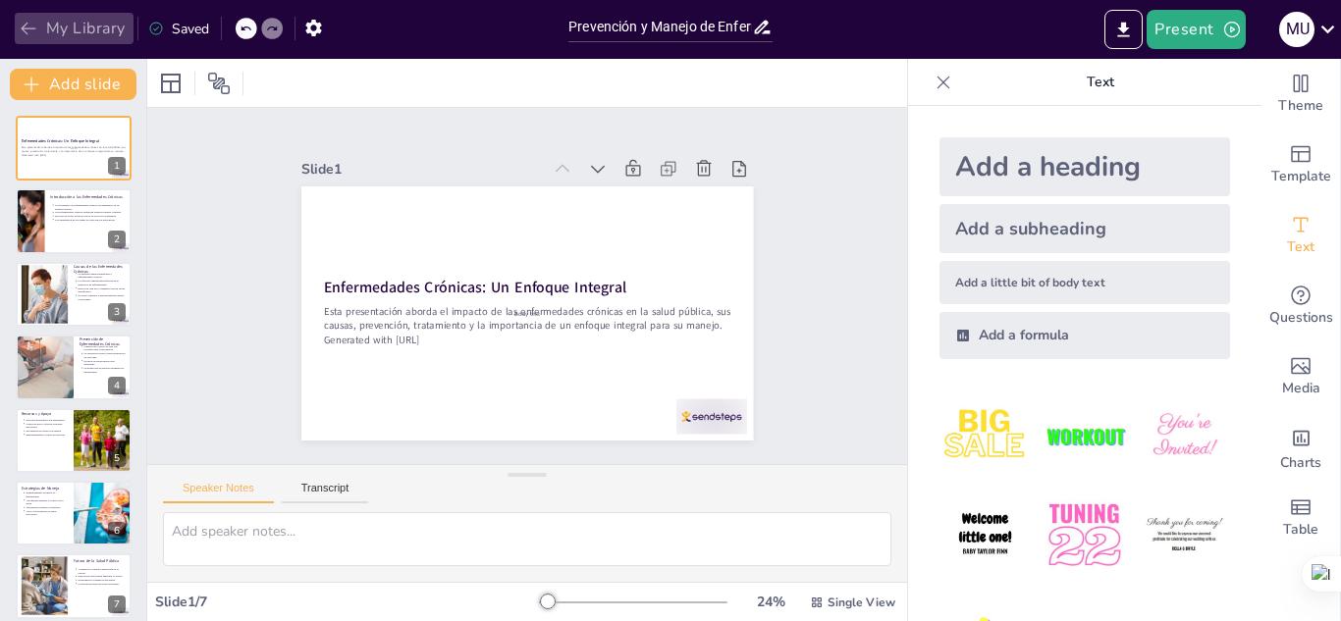
click at [32, 28] on icon "button" at bounding box center [28, 29] width 15 height 13
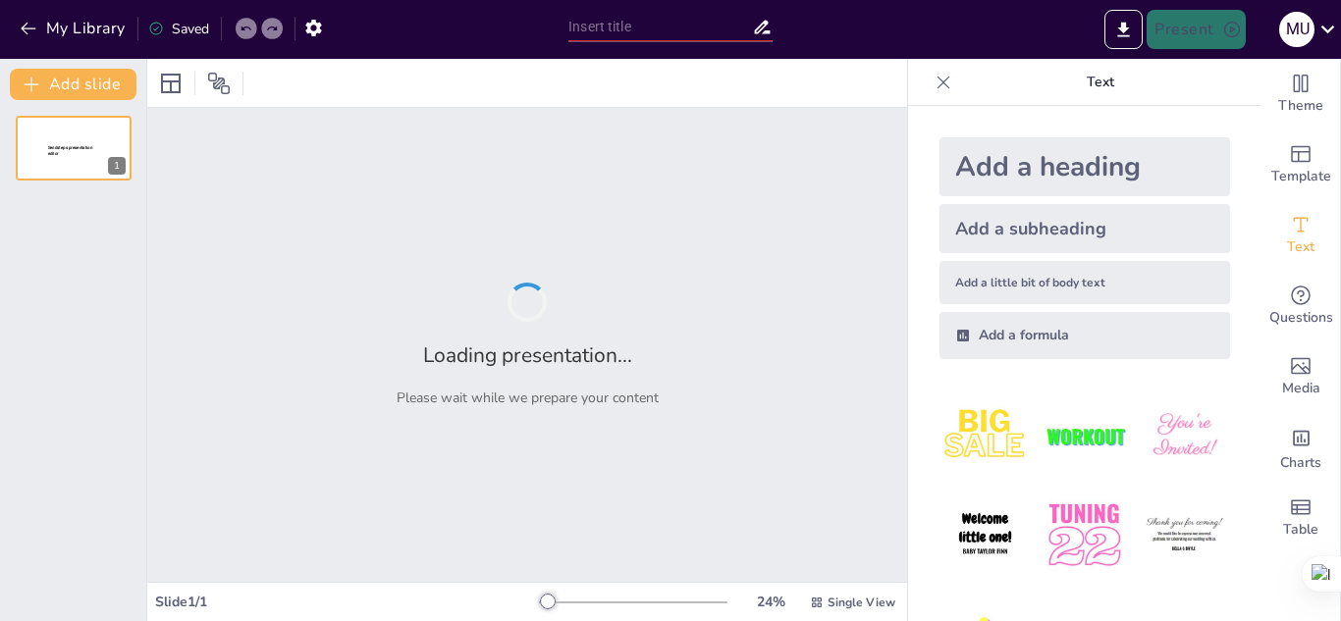
type input "Imported Enfermedades-Cronicas-Un-Desafio-Global-y-Local.pptx"
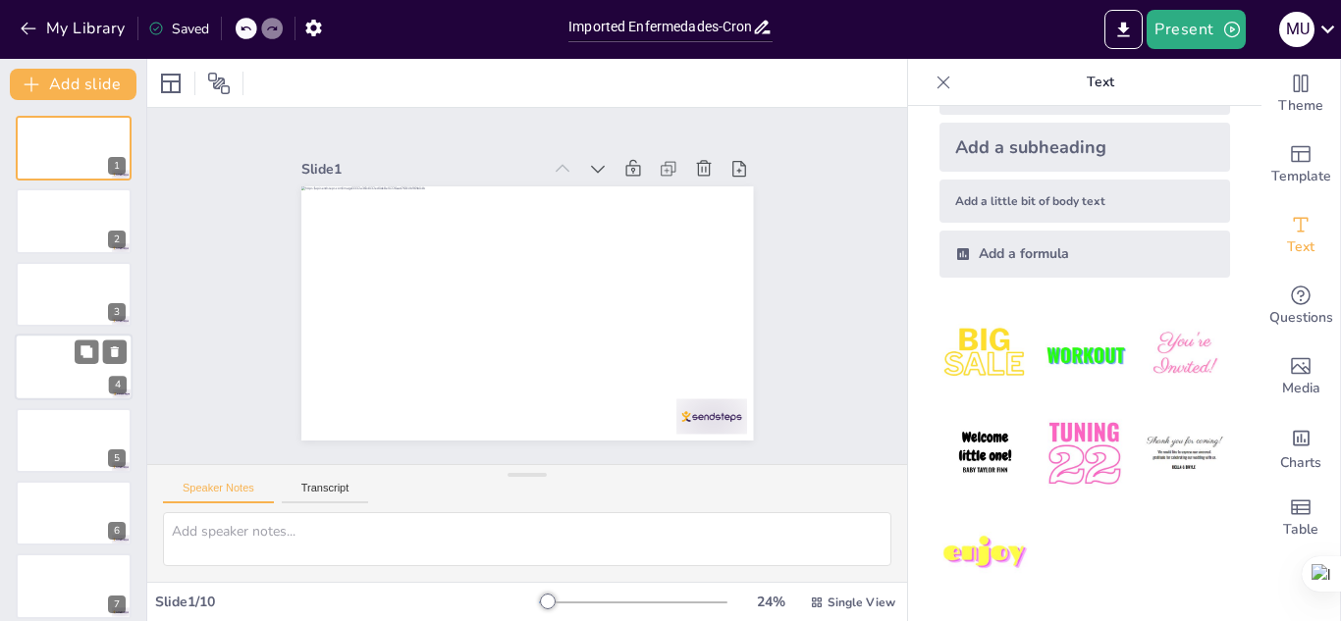
scroll to position [233, 0]
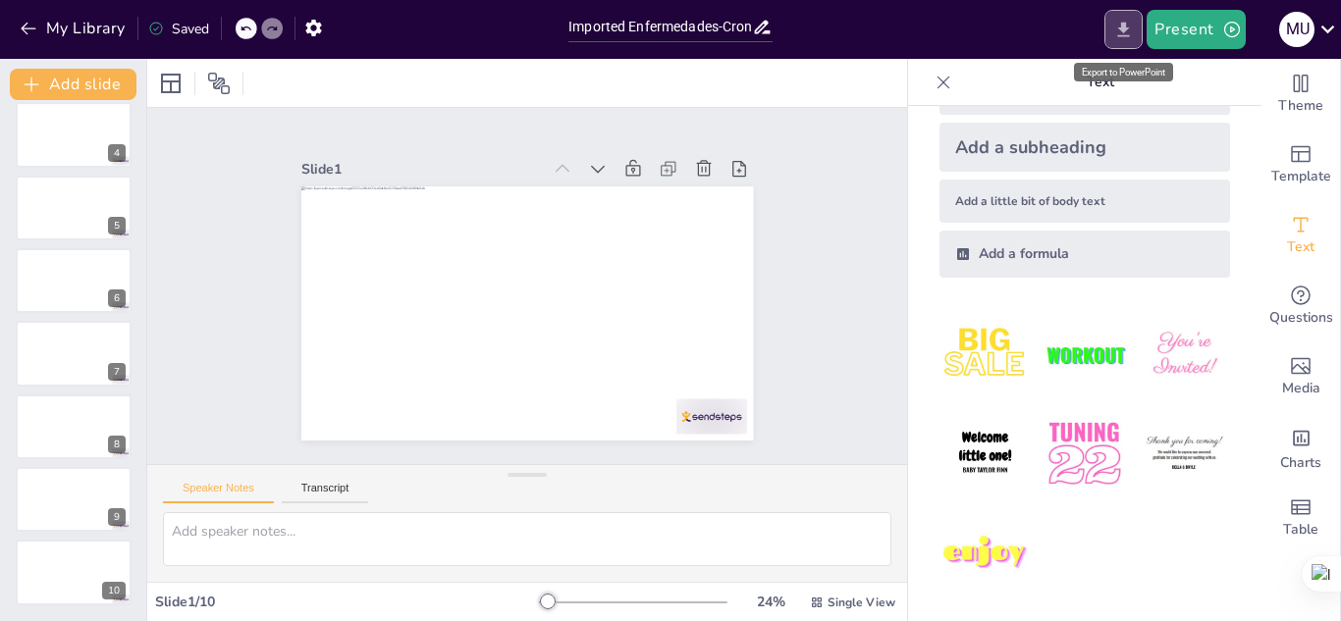
click at [1127, 27] on icon "Export to PowerPoint" at bounding box center [1124, 29] width 12 height 15
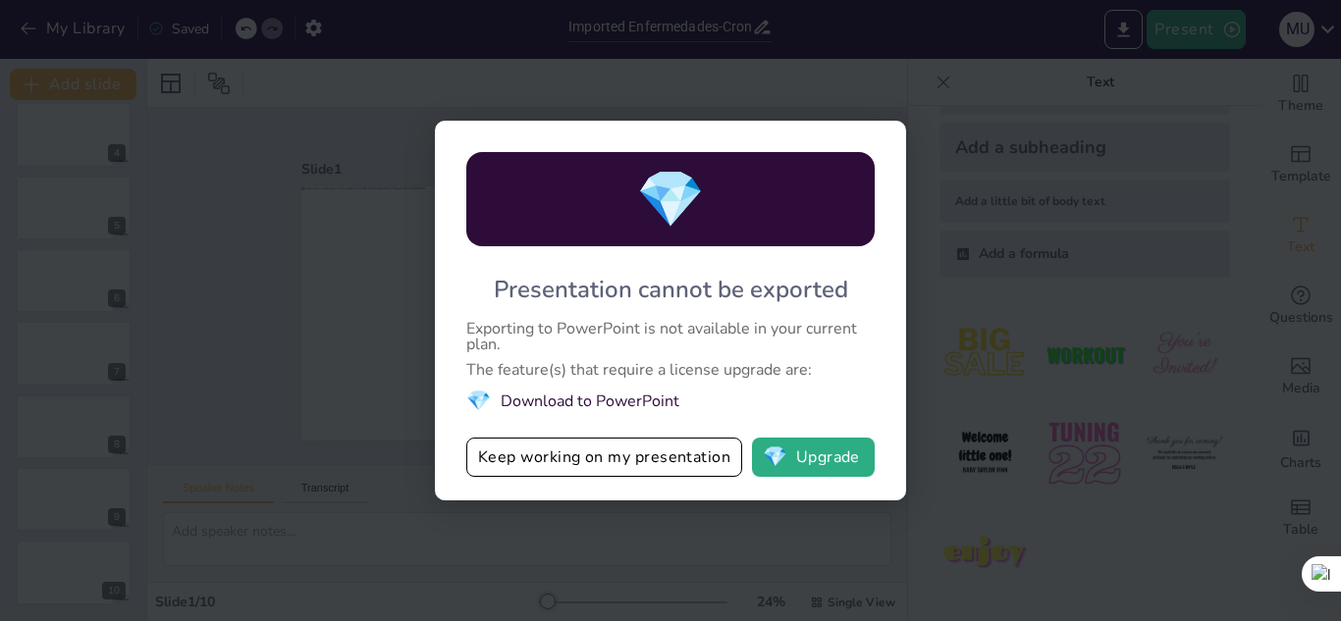
click at [976, 384] on div "💎 Presentation cannot be exported Exporting to PowerPoint is not available in y…" at bounding box center [670, 310] width 1341 height 621
click at [1094, 248] on div "💎 Presentation cannot be exported Exporting to PowerPoint is not available in y…" at bounding box center [670, 310] width 1341 height 621
click at [823, 454] on button "💎 Upgrade" at bounding box center [813, 457] width 123 height 39
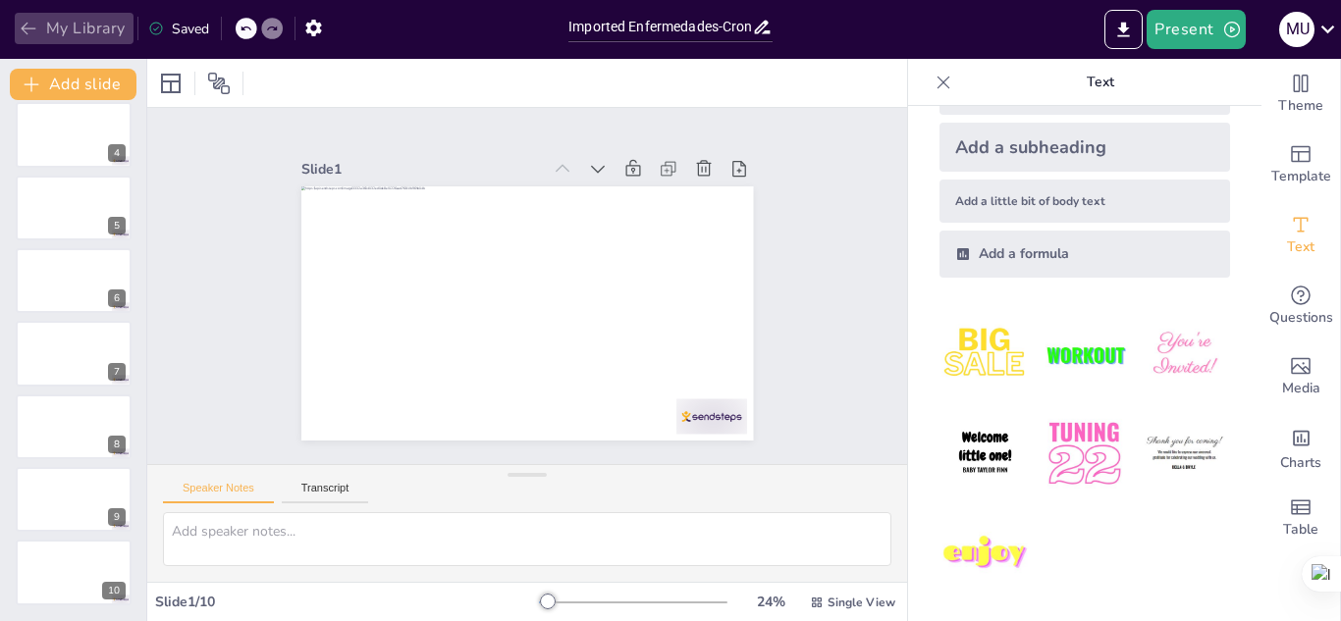
click at [48, 23] on button "My Library" at bounding box center [74, 28] width 119 height 31
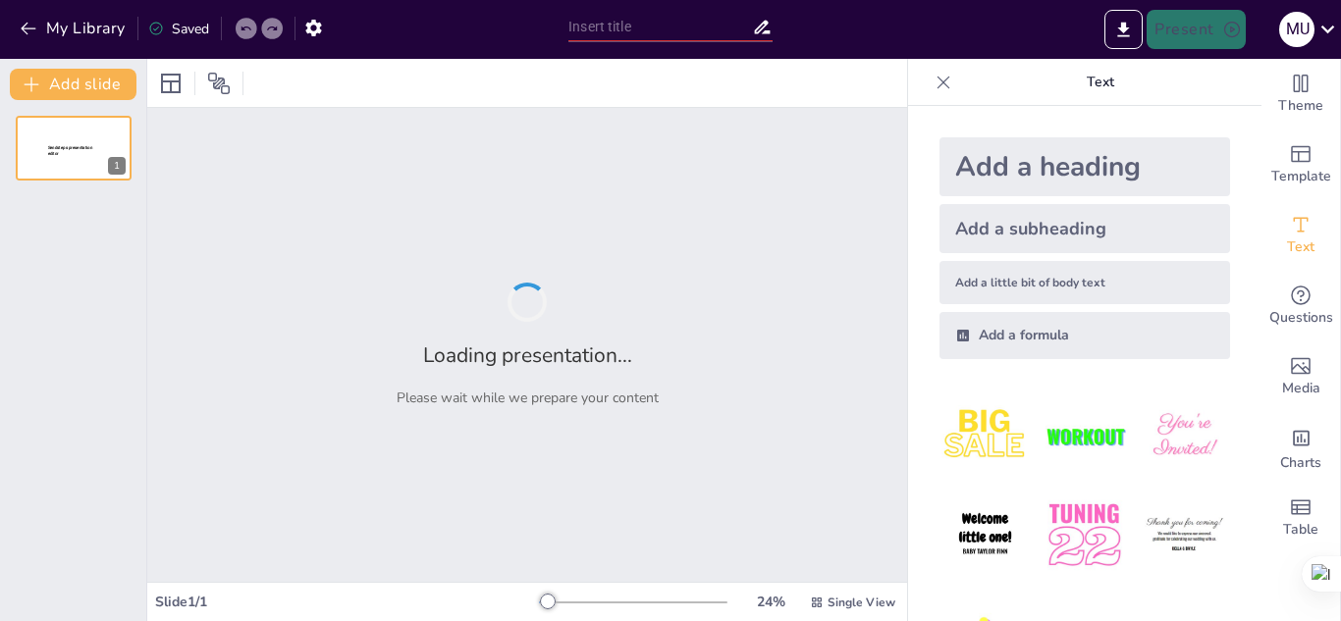
type input "Imported Enfermedades-Cronicas-Un-Desafio-Global-y-Local.pptx"
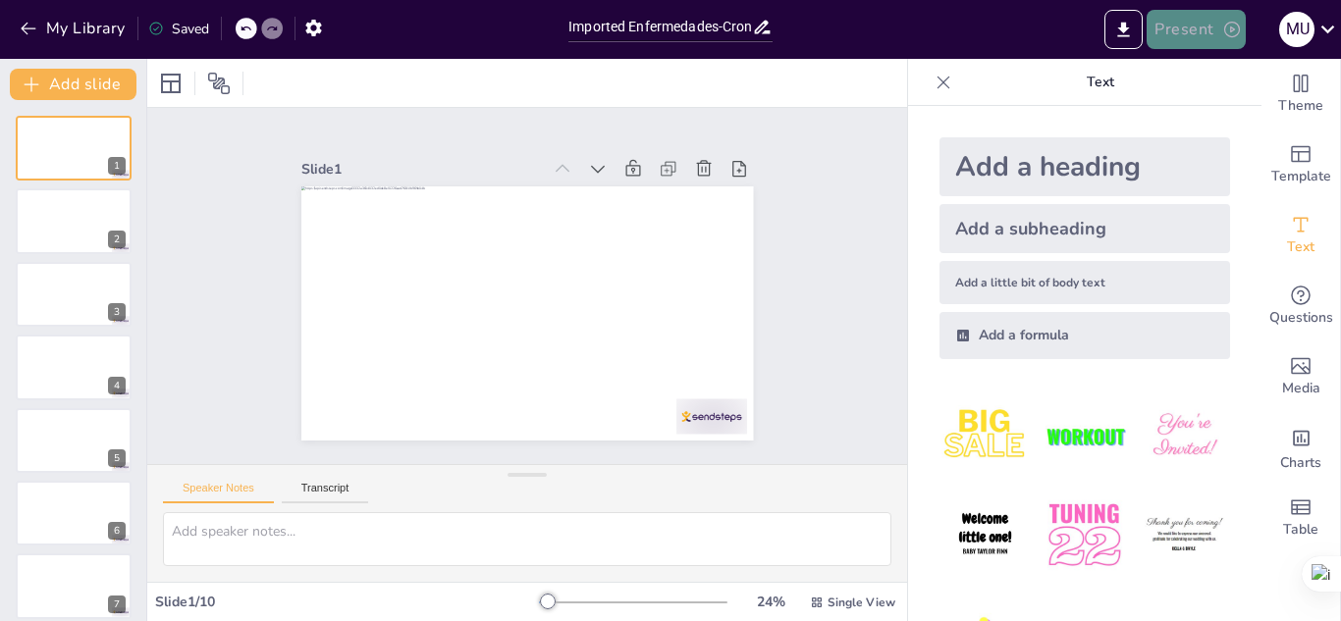
click at [1235, 26] on icon "button" at bounding box center [1232, 30] width 20 height 20
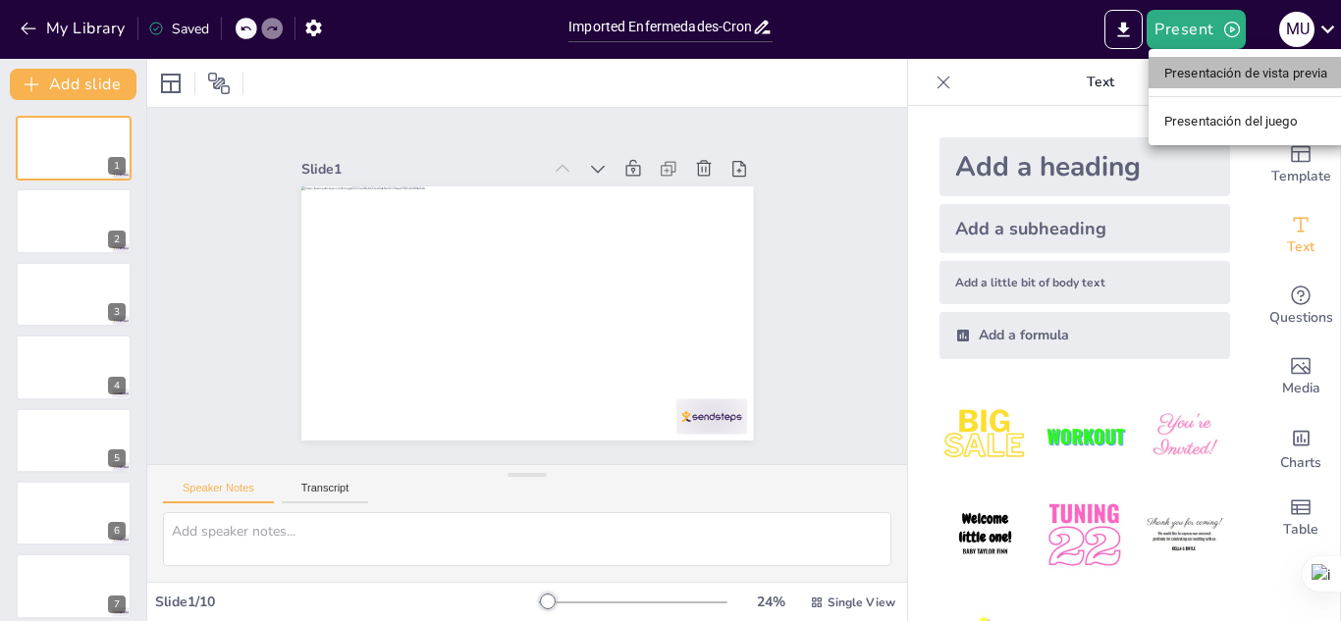
click at [1233, 70] on font "Presentación de vista previa" at bounding box center [1246, 73] width 164 height 15
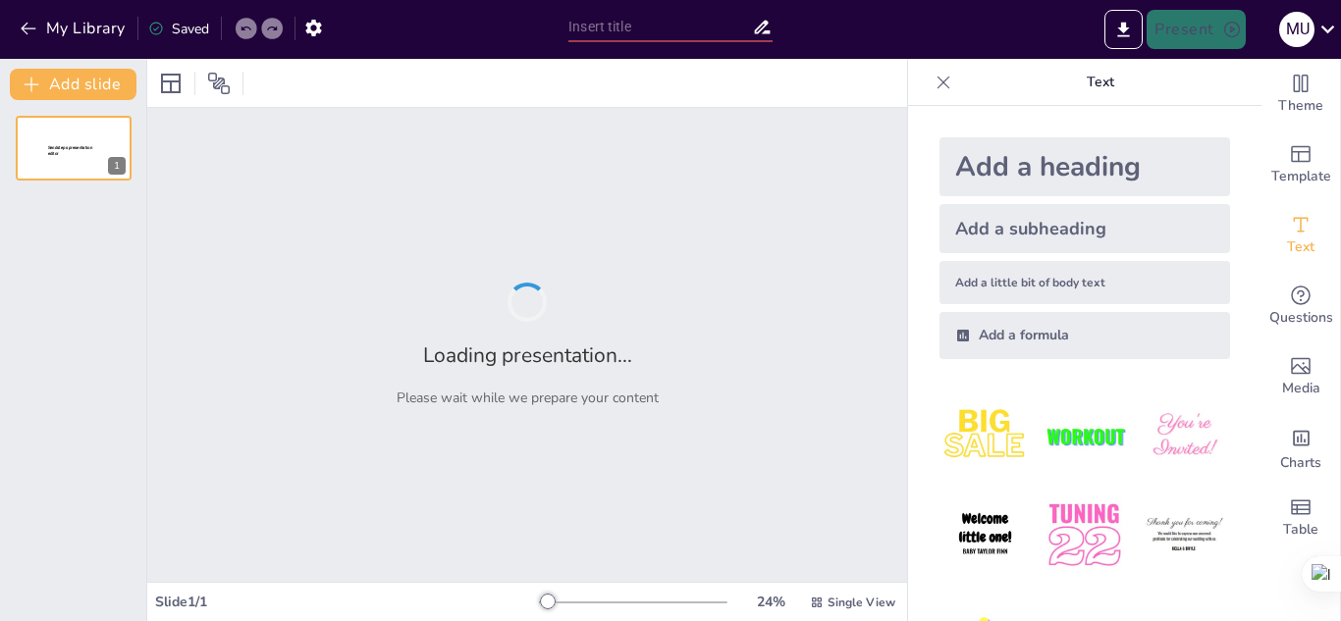
type input "Imported Enfermedades-Cronicas-Un-Desafio-Global-y-Local.pptx"
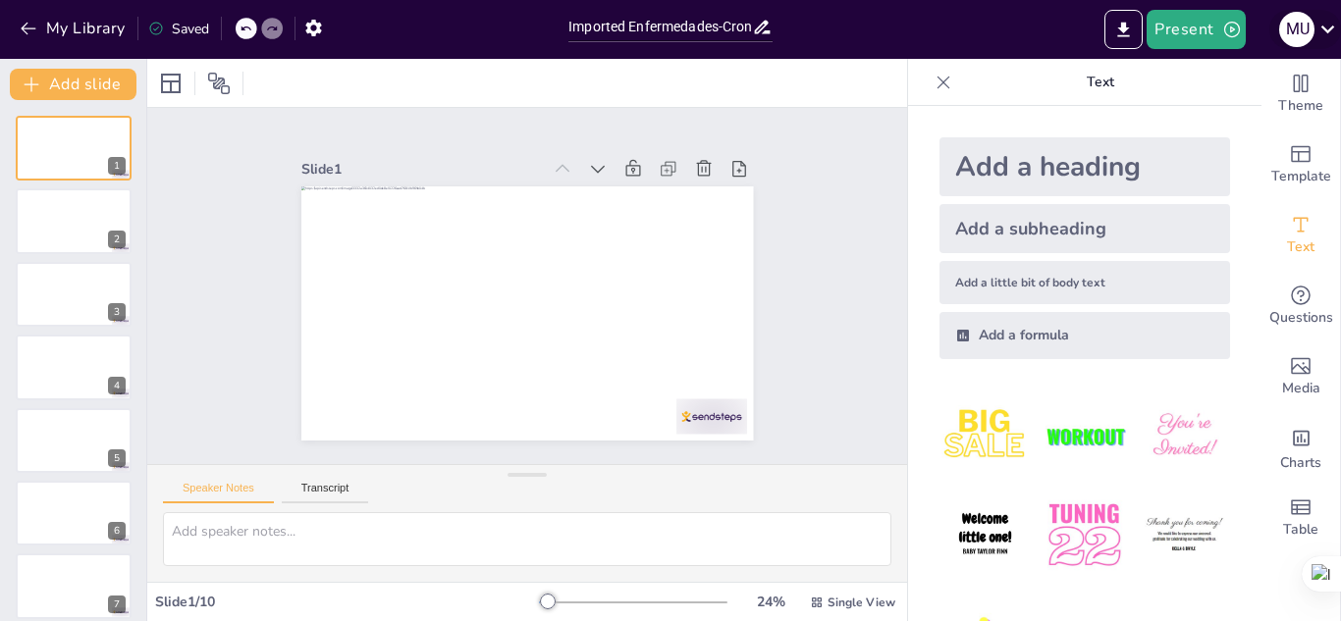
click at [1331, 27] on icon at bounding box center [1328, 29] width 27 height 27
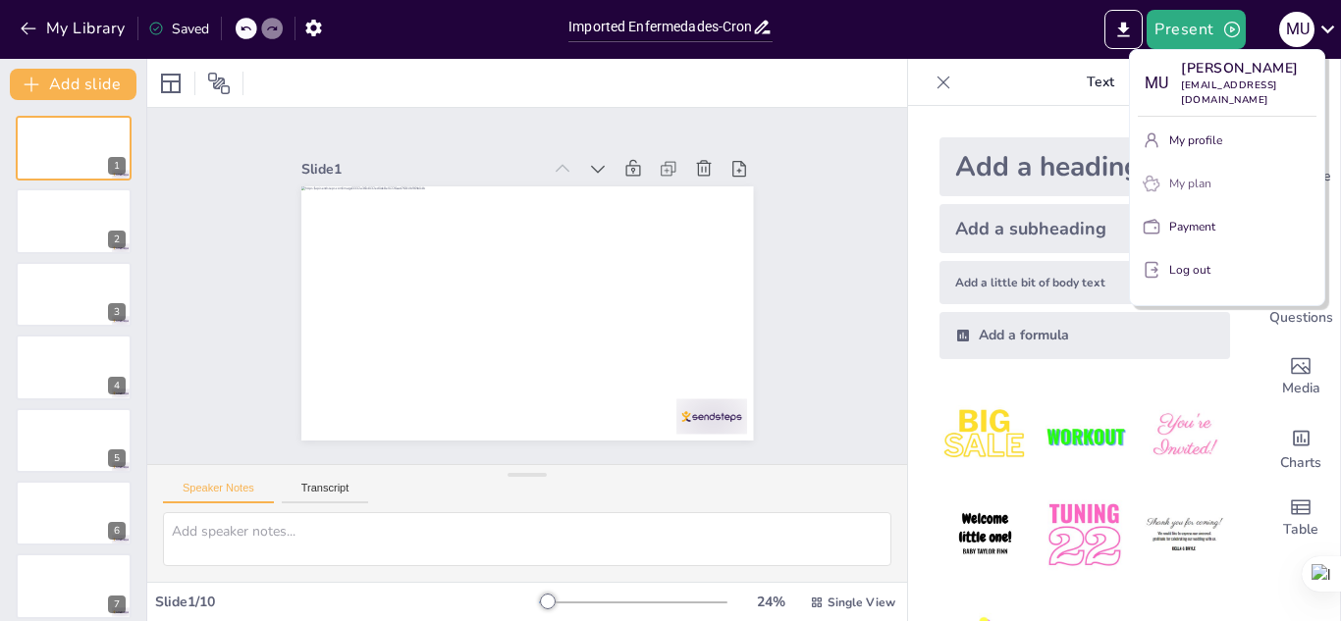
click at [1199, 177] on p "My plan" at bounding box center [1190, 184] width 42 height 18
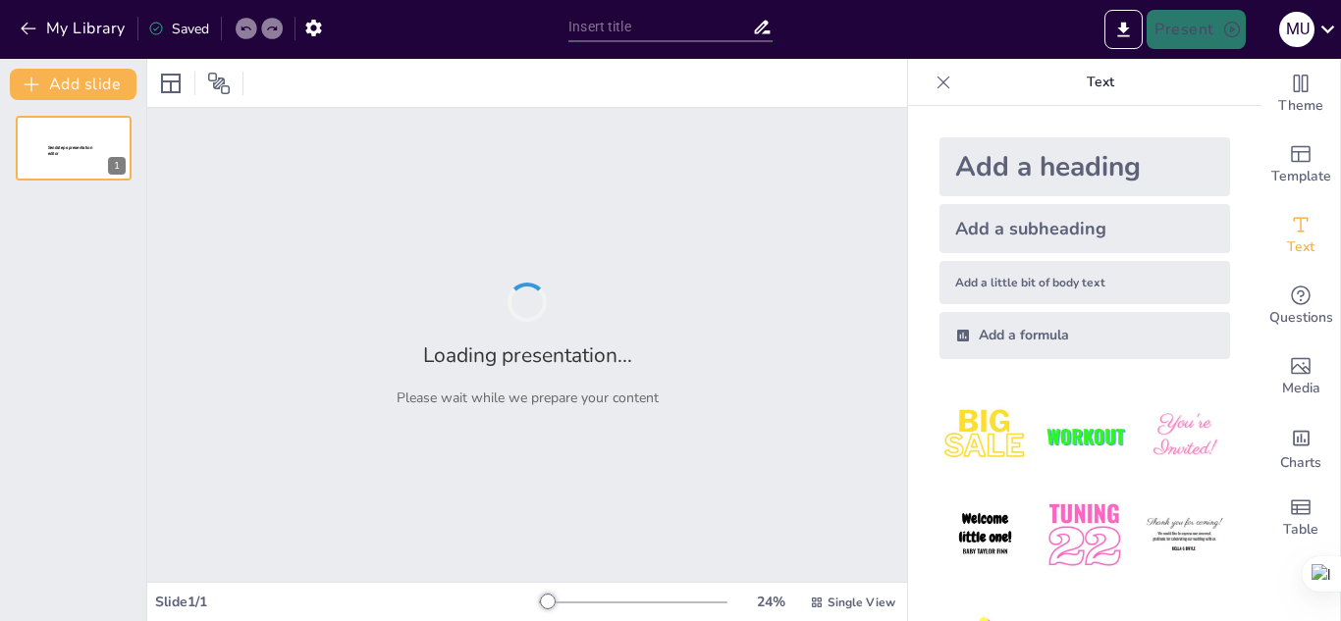
type input "Imported Enfermedades-Cronicas-Un-Desafio-Global-y-Local.pptx"
